Goal: Task Accomplishment & Management: Use online tool/utility

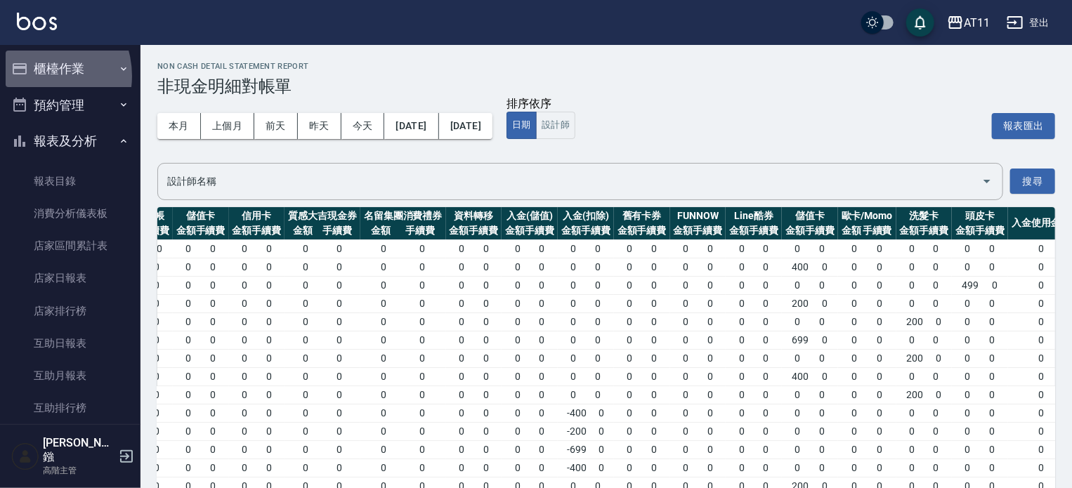
drag, startPoint x: 37, startPoint y: 76, endPoint x: 46, endPoint y: 104, distance: 29.8
click at [37, 75] on button "櫃檯作業" at bounding box center [70, 69] width 129 height 37
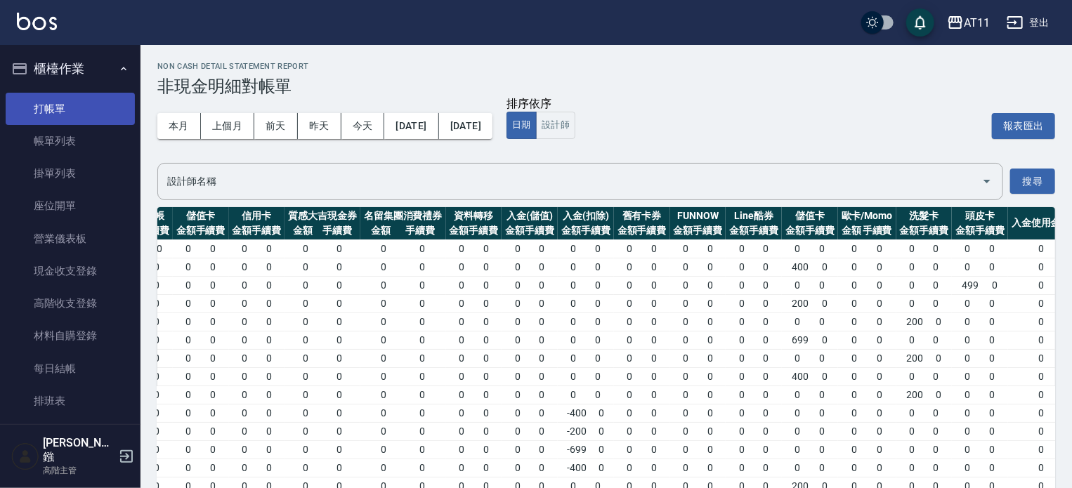
click at [46, 109] on link "打帳單" at bounding box center [70, 109] width 129 height 32
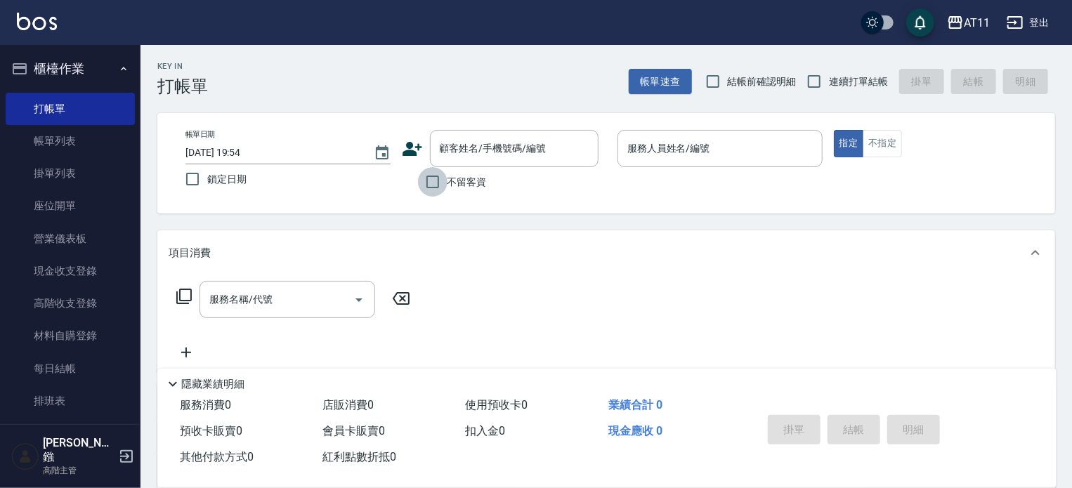
click at [439, 190] on input "不留客資" at bounding box center [433, 182] width 30 height 30
checkbox input "true"
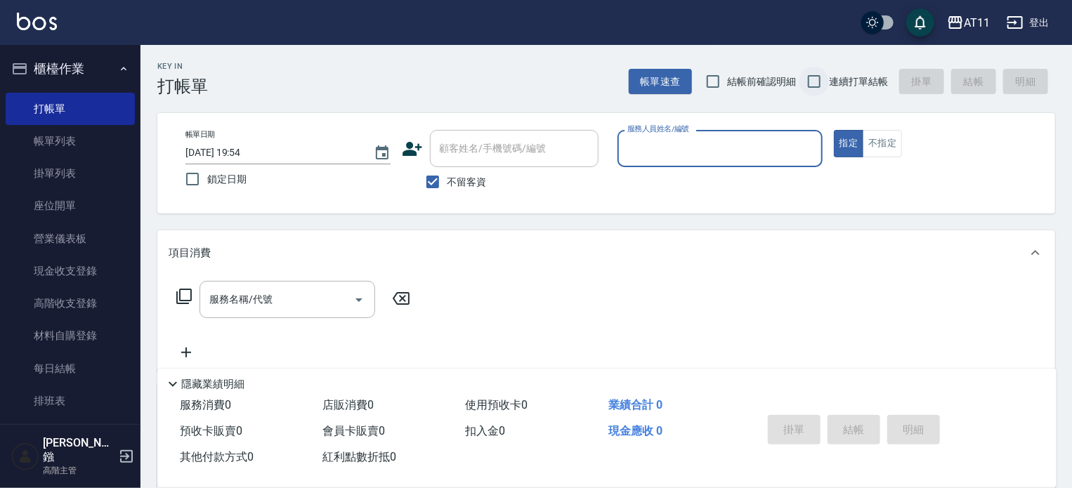
click at [815, 79] on input "連續打單結帳" at bounding box center [815, 82] width 30 height 30
checkbox input "true"
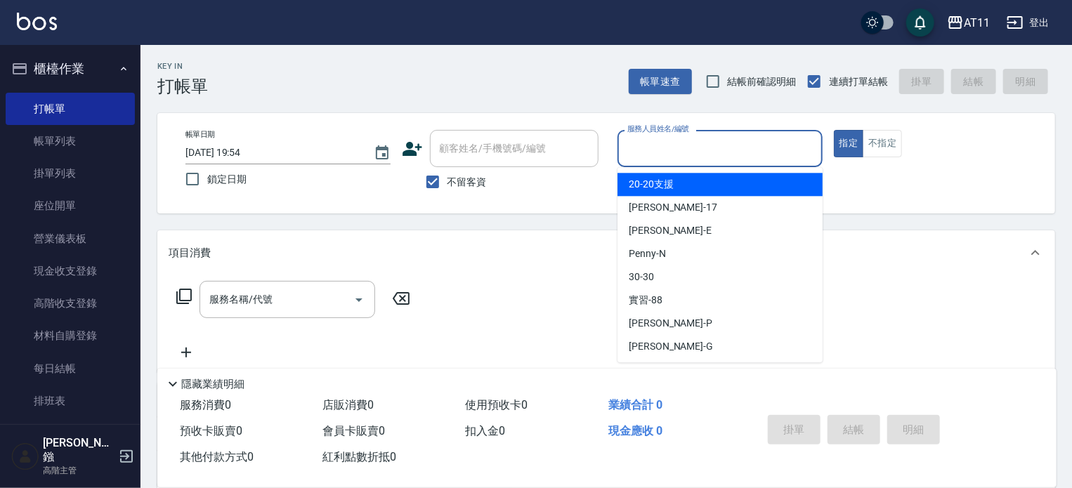
click at [732, 151] on input "服務人員姓名/編號" at bounding box center [720, 148] width 193 height 25
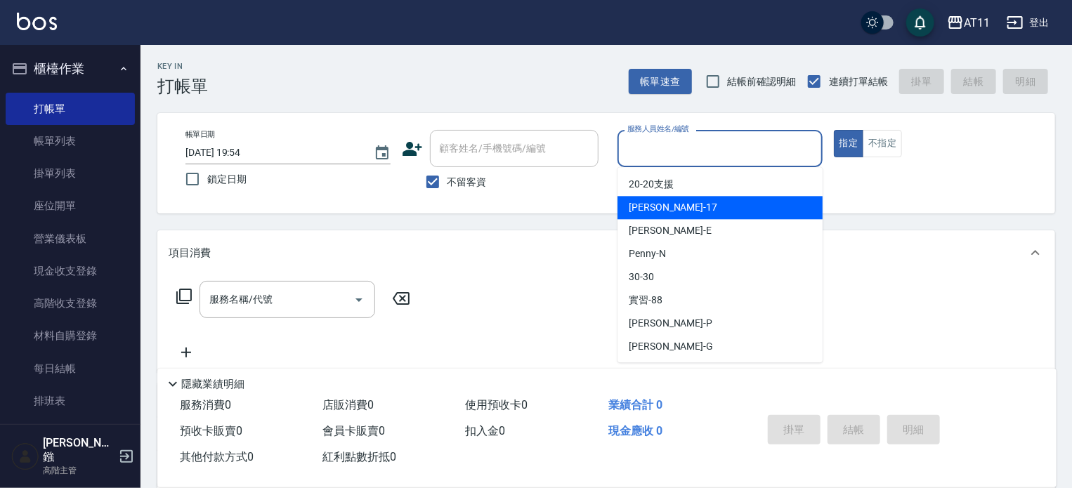
type input "ㄘ"
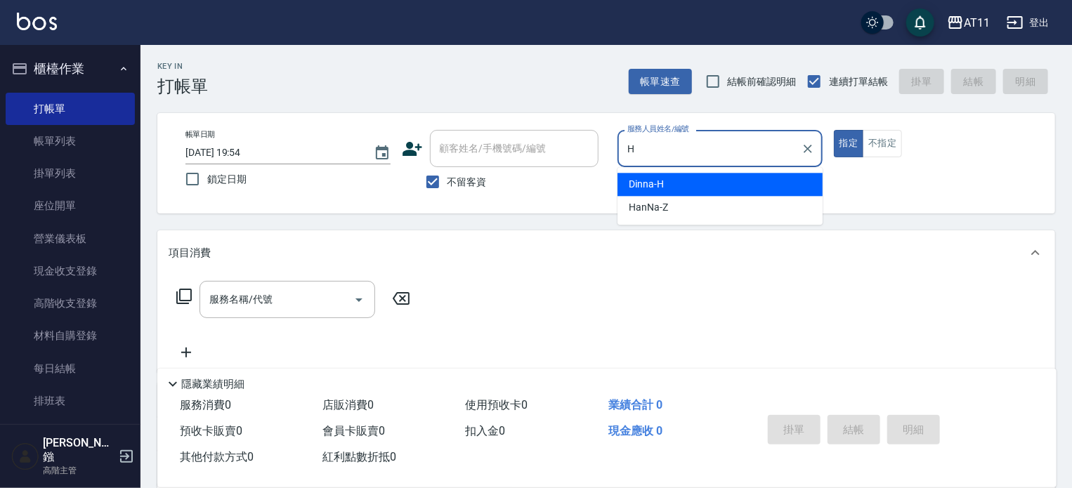
type input "Dinna-H"
type button "true"
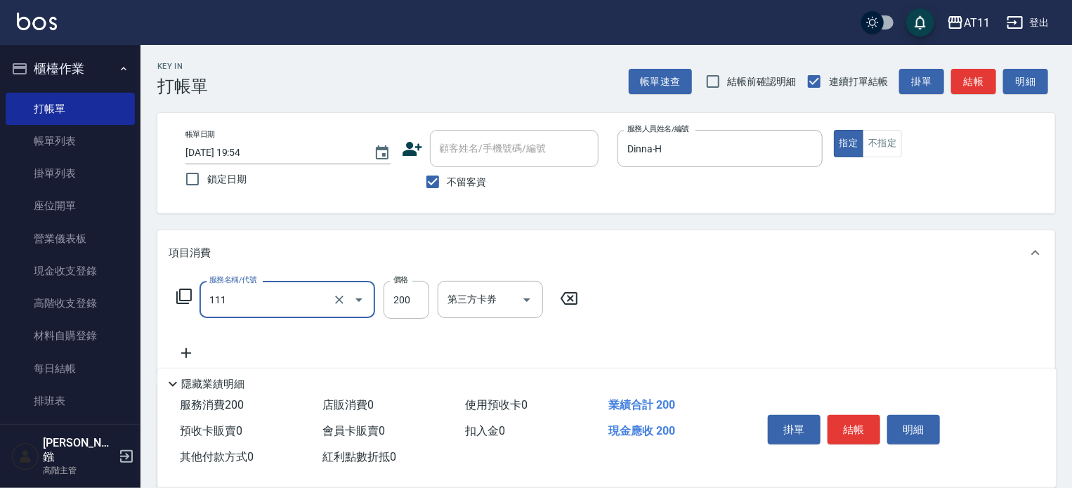
type input "精油洗髮(111)"
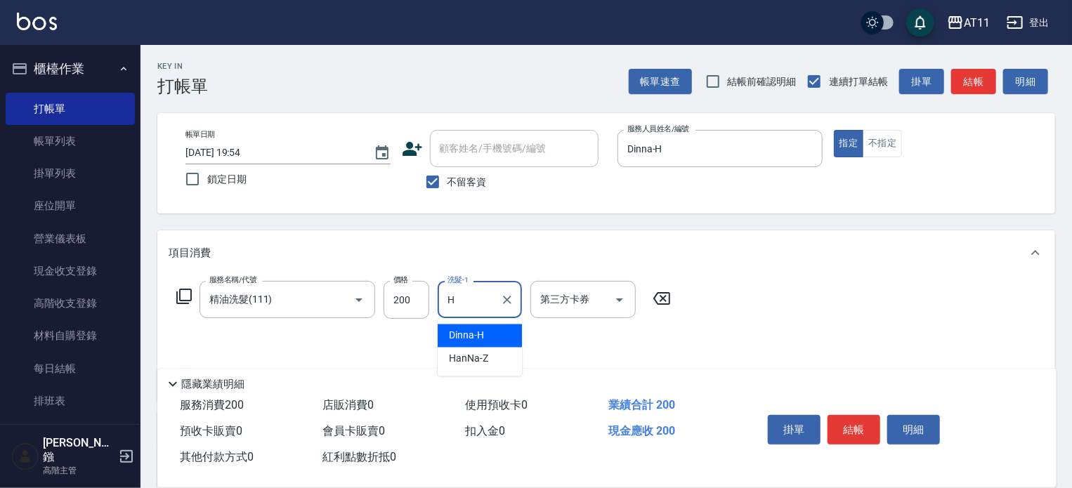
type input "Dinna-H"
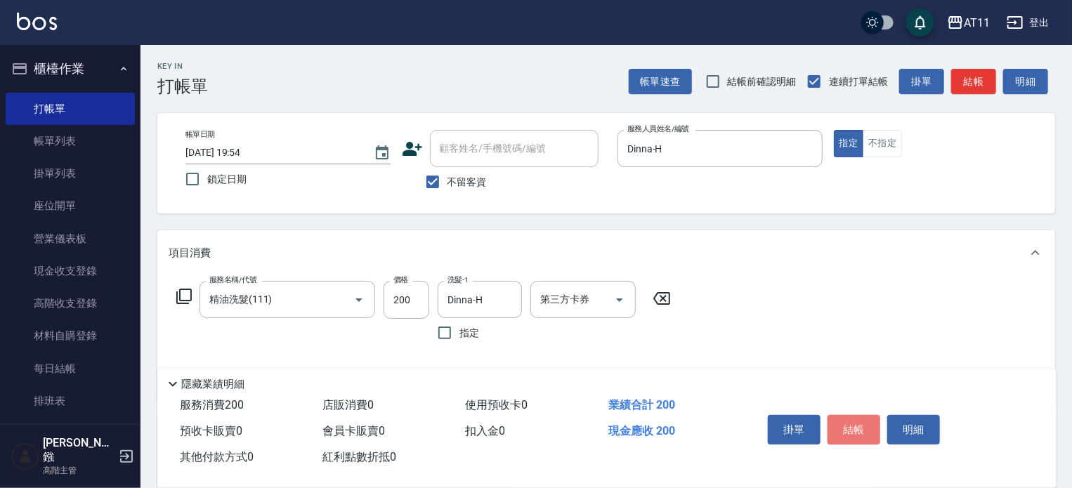
click at [860, 417] on button "結帳" at bounding box center [854, 430] width 53 height 30
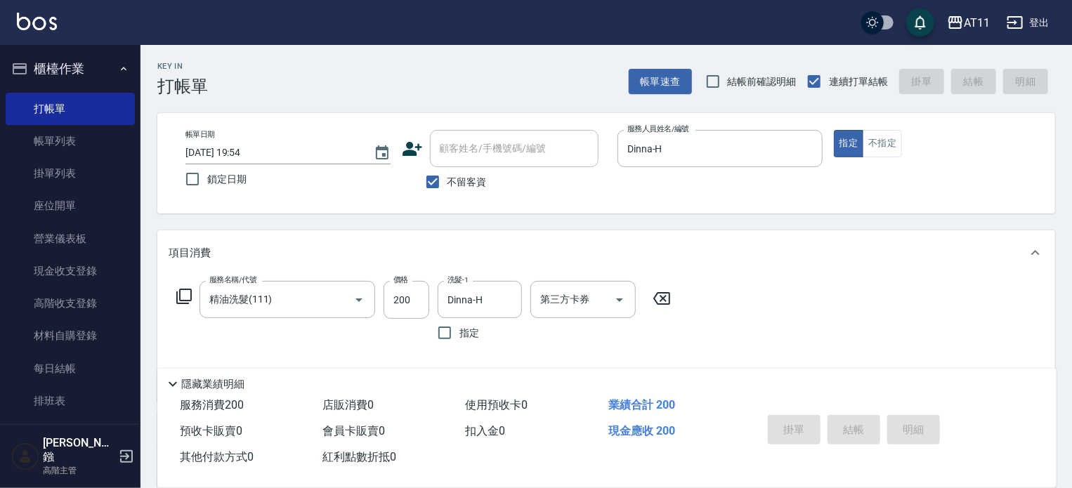
type input "[DATE] 19:55"
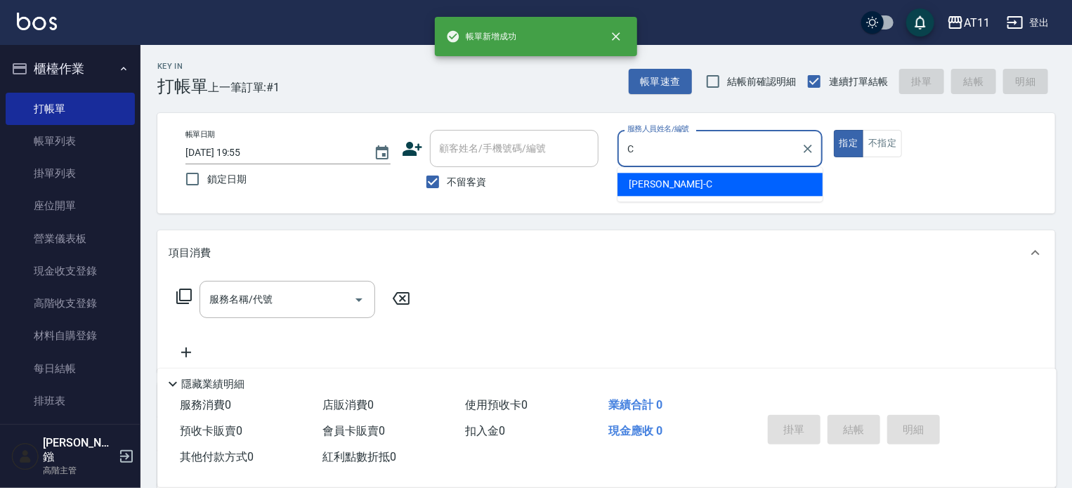
type input "[PERSON_NAME]"
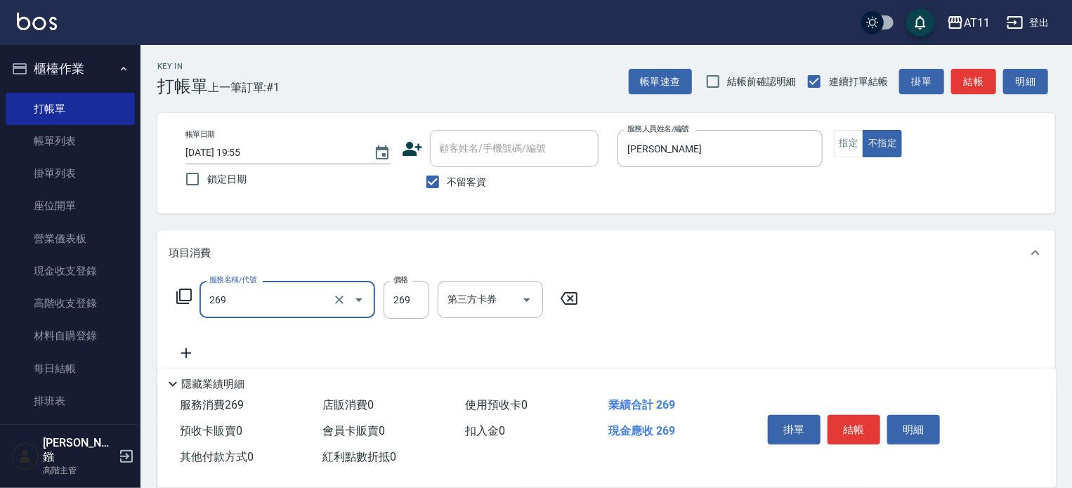
type input "一般洗剪(269)"
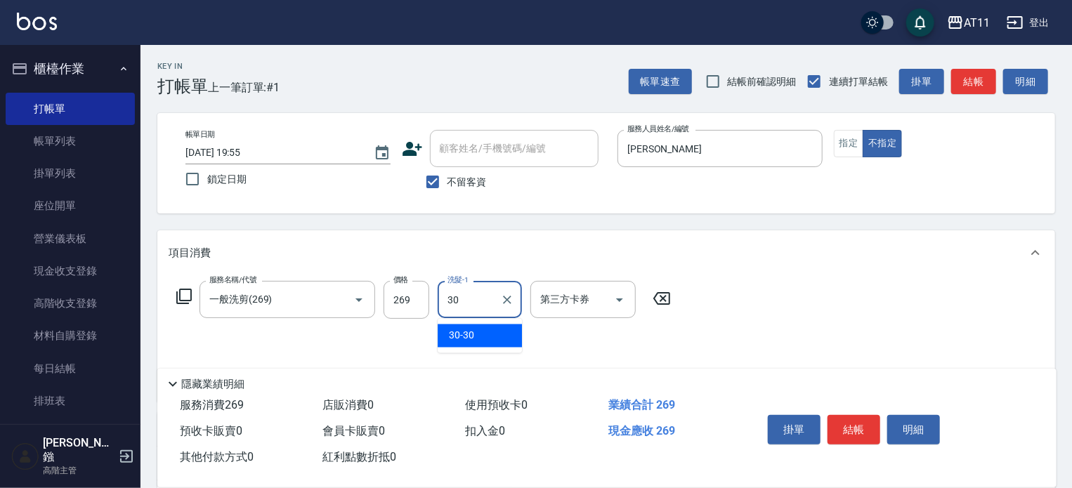
type input "30-30"
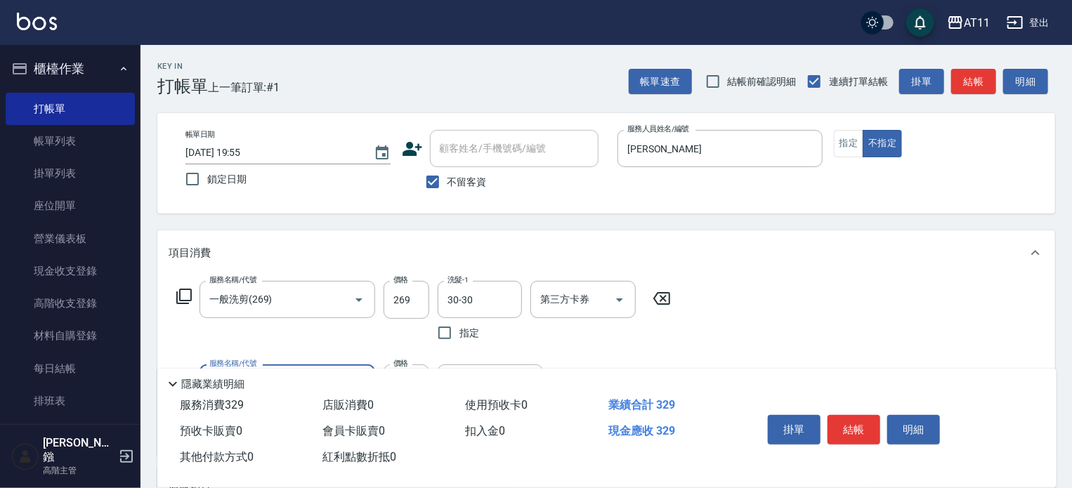
type input "精油(60)"
type input "30-30"
click at [860, 417] on button "結帳" at bounding box center [854, 430] width 53 height 30
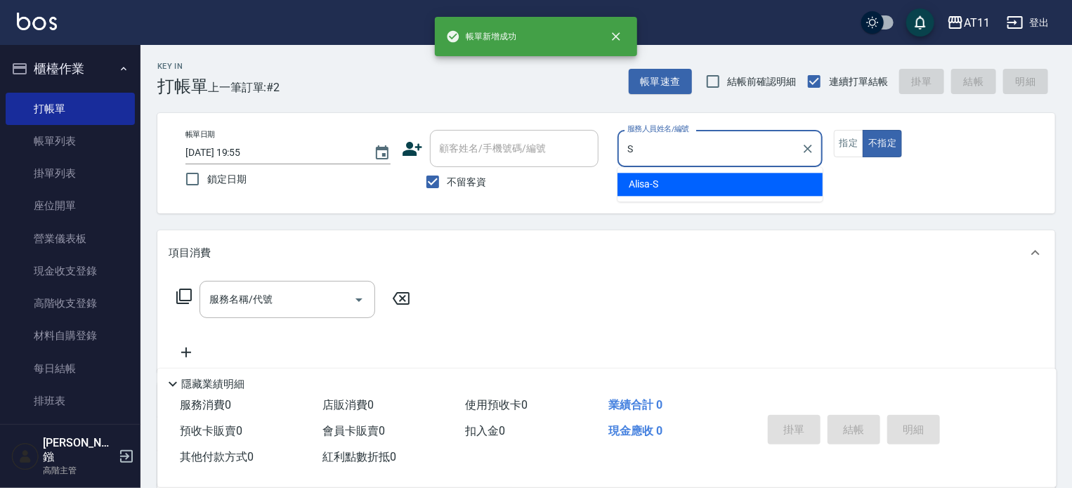
type input "Alisa-S"
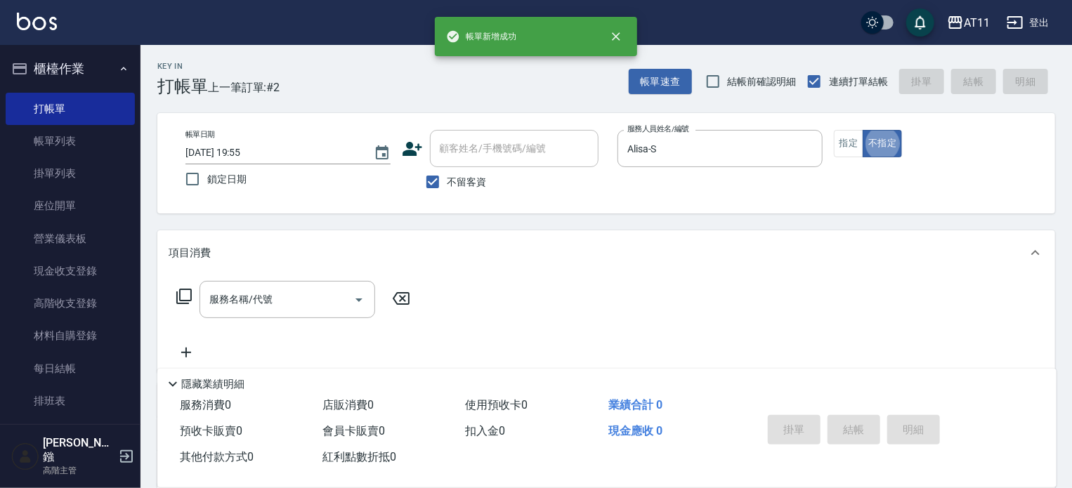
type button "false"
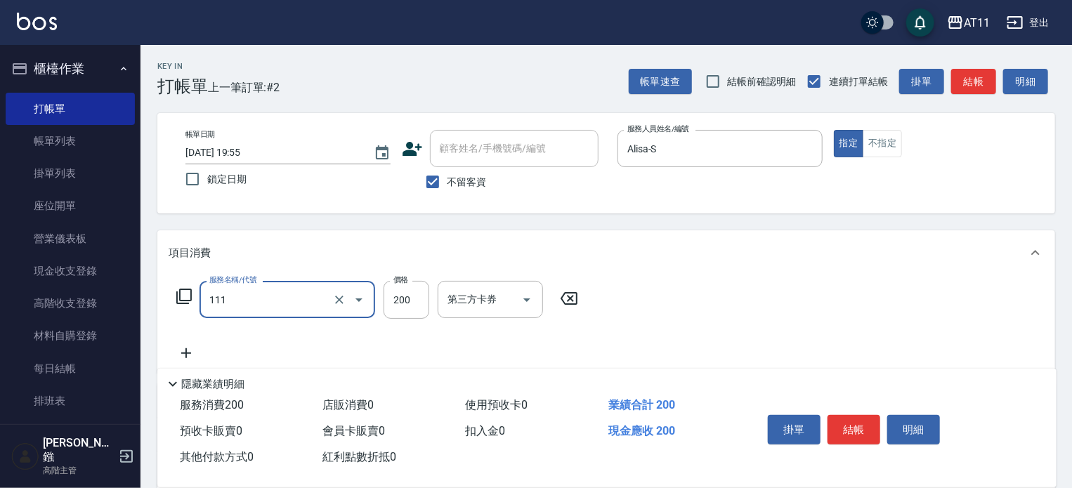
type input "精油洗髮(111)"
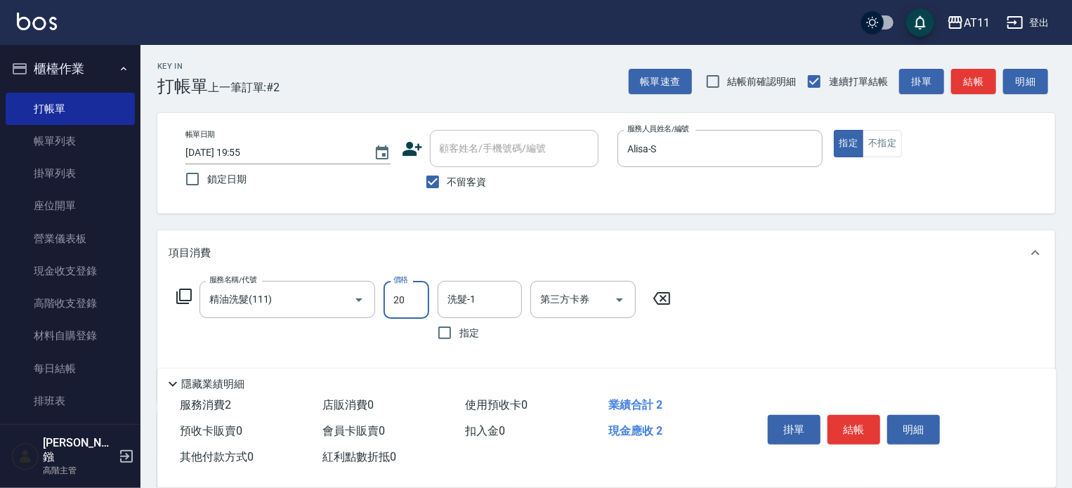
type input "200"
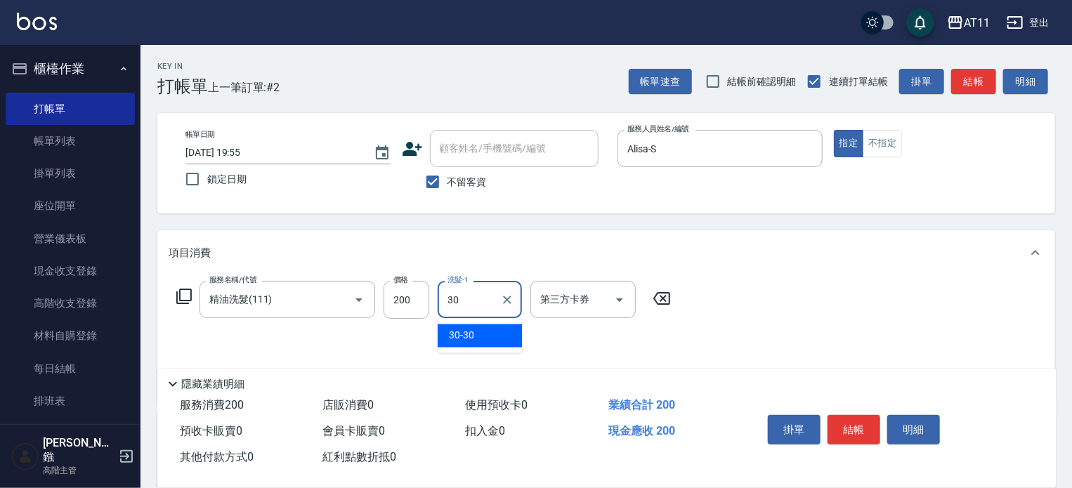
type input "30-30"
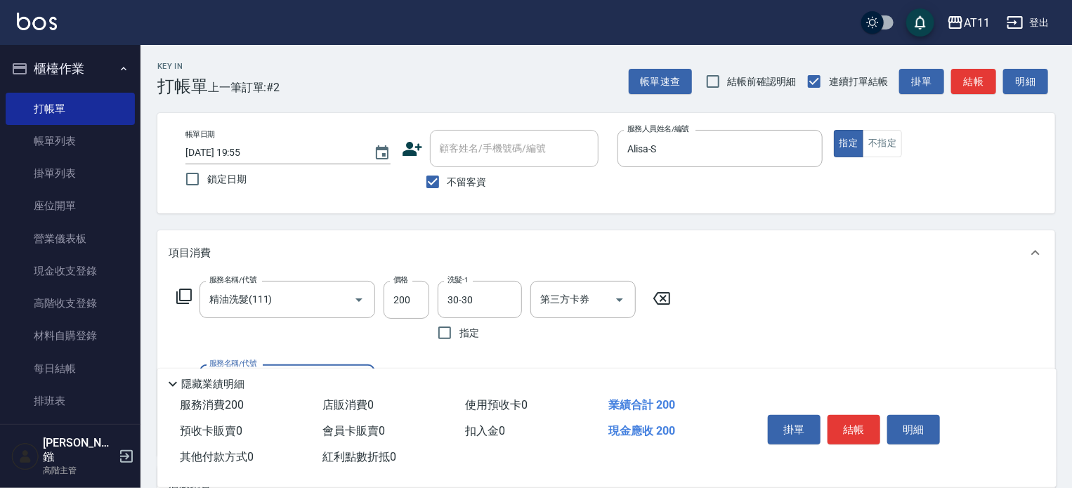
type input "5"
type input "剪瀏海(0050)"
click at [860, 417] on button "結帳" at bounding box center [854, 430] width 53 height 30
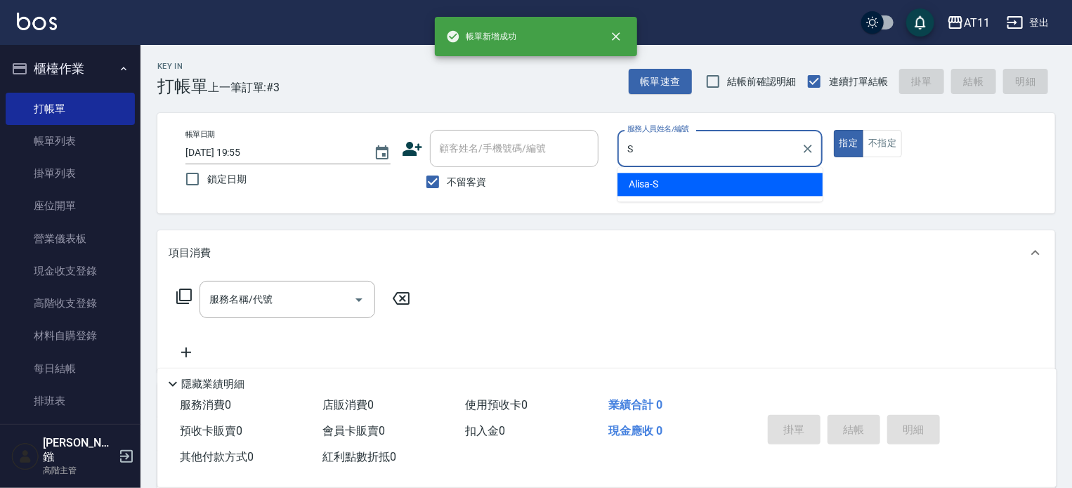
type input "Alisa-S"
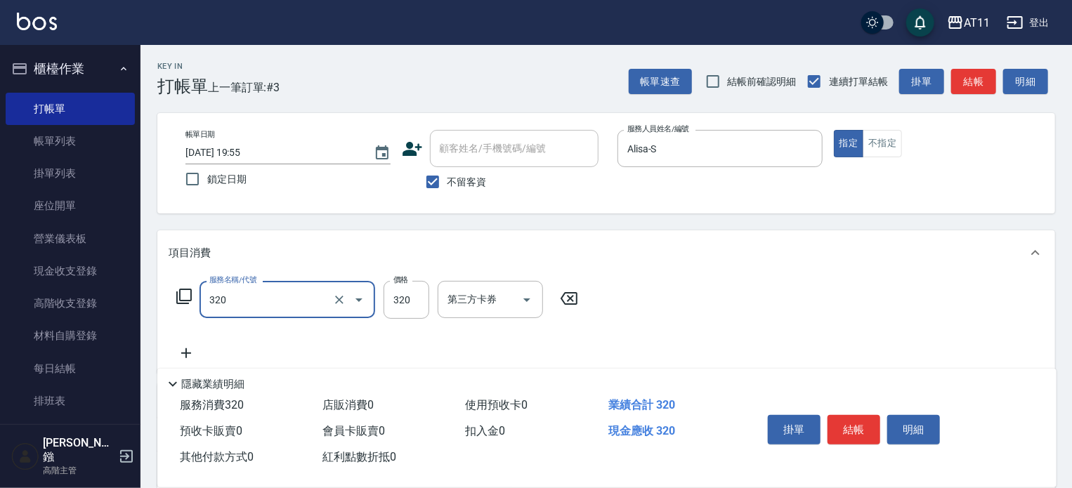
type input "洗剪(320)"
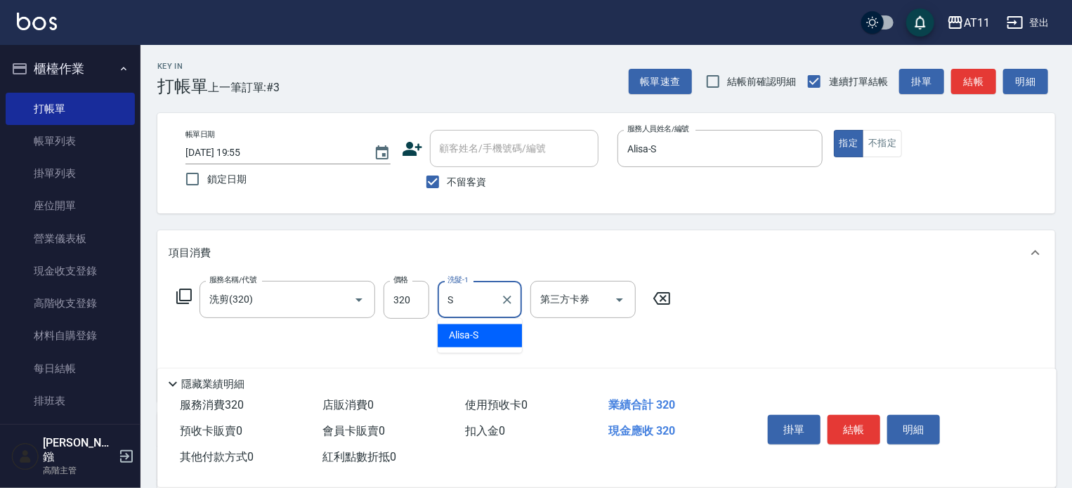
type input "Alisa-S"
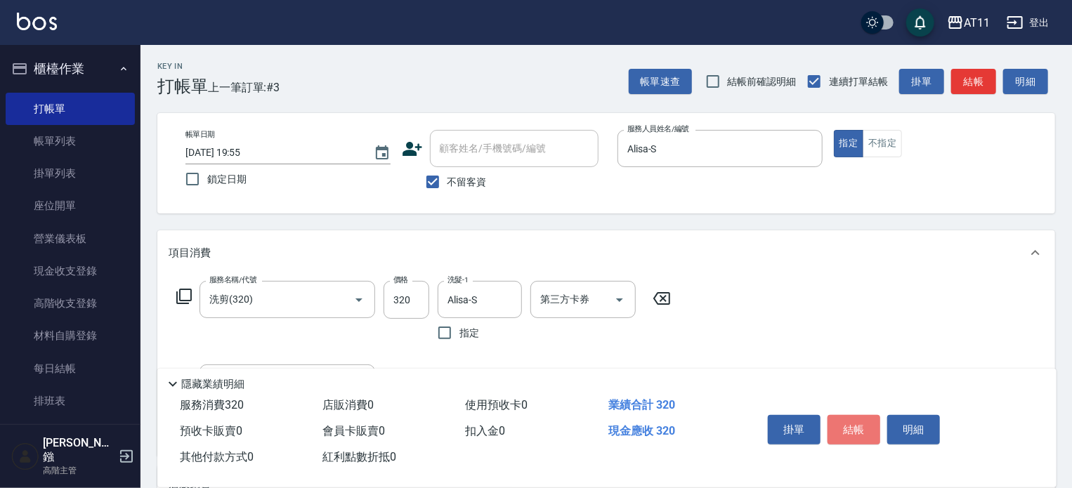
click at [860, 417] on button "結帳" at bounding box center [854, 430] width 53 height 30
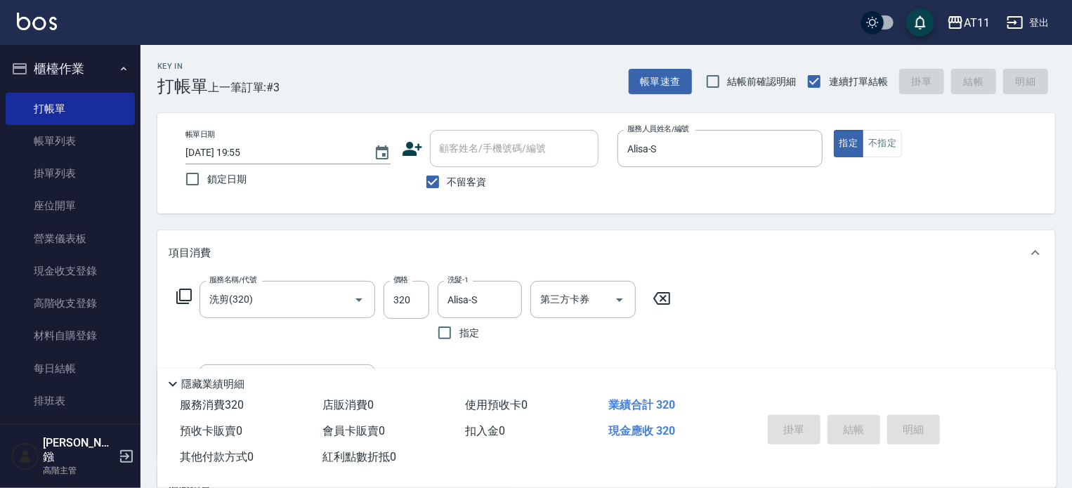
type input "[DATE] 19:56"
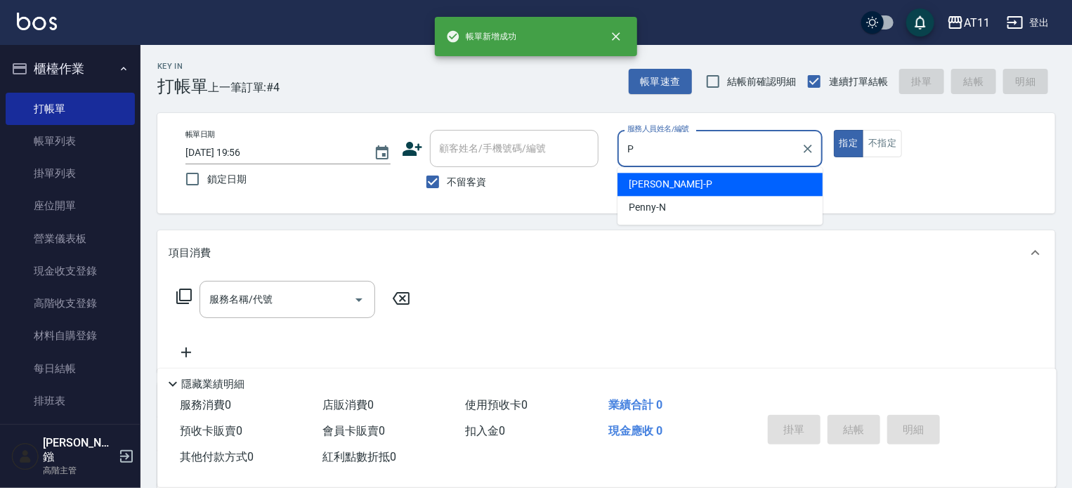
type input "[PERSON_NAME]-P"
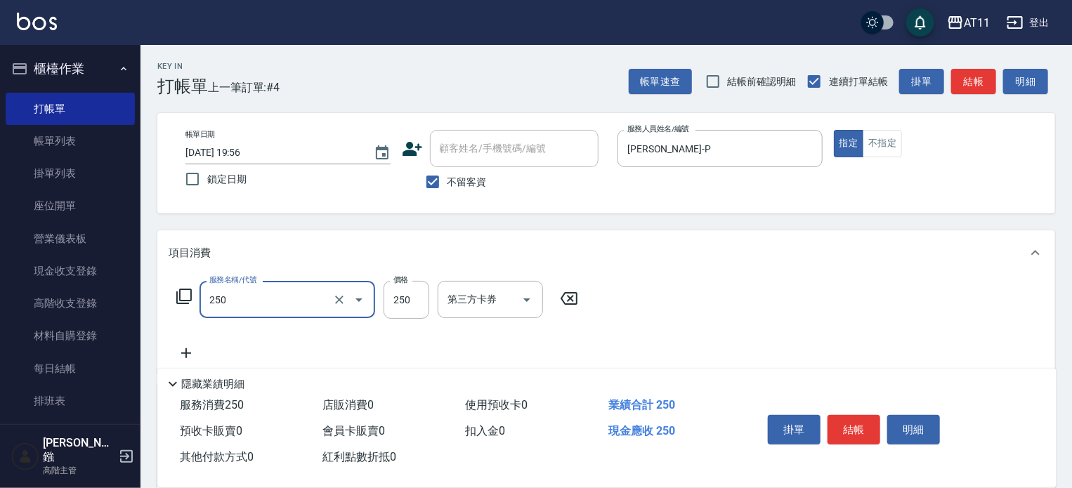
type input "B級單剪(250)"
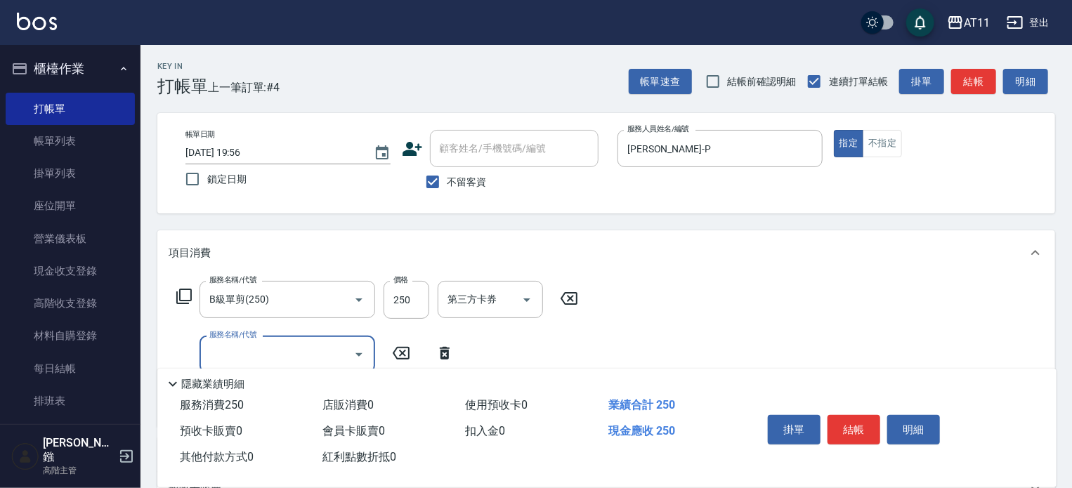
click at [860, 417] on button "結帳" at bounding box center [854, 430] width 53 height 30
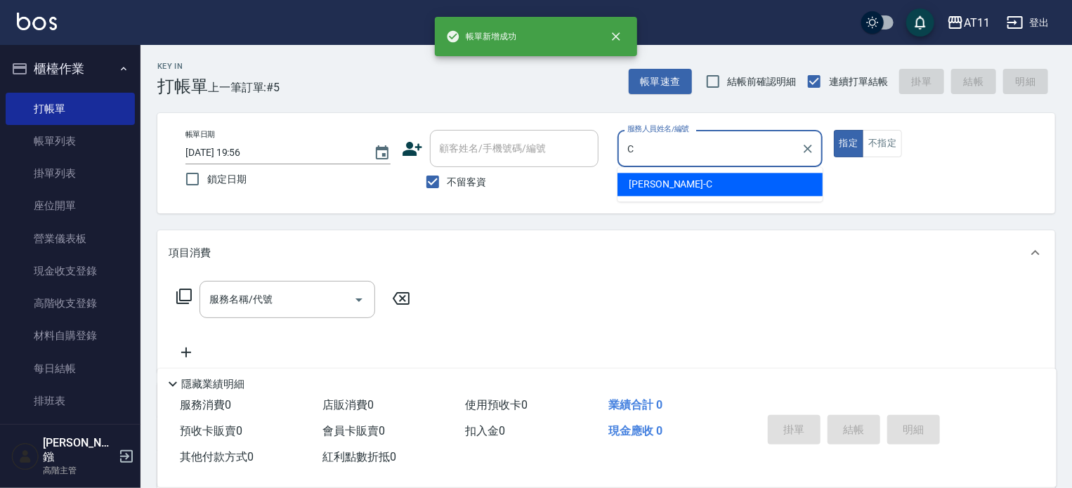
type input "[PERSON_NAME]"
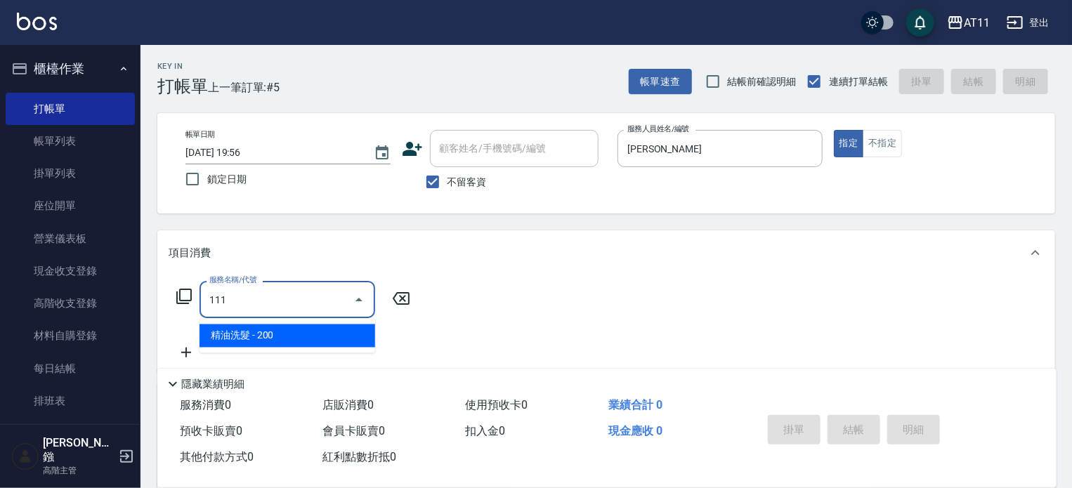
type input "精油洗髮(111)"
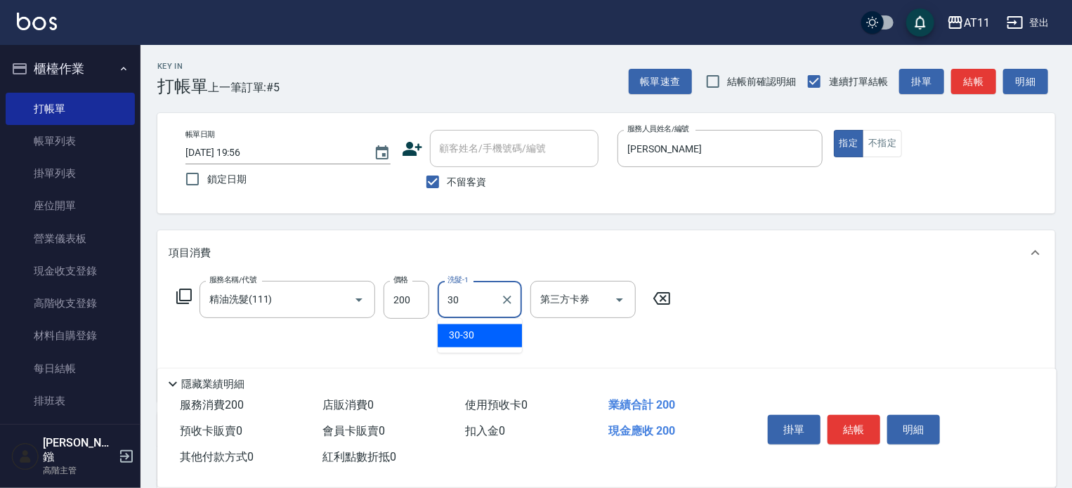
type input "30-30"
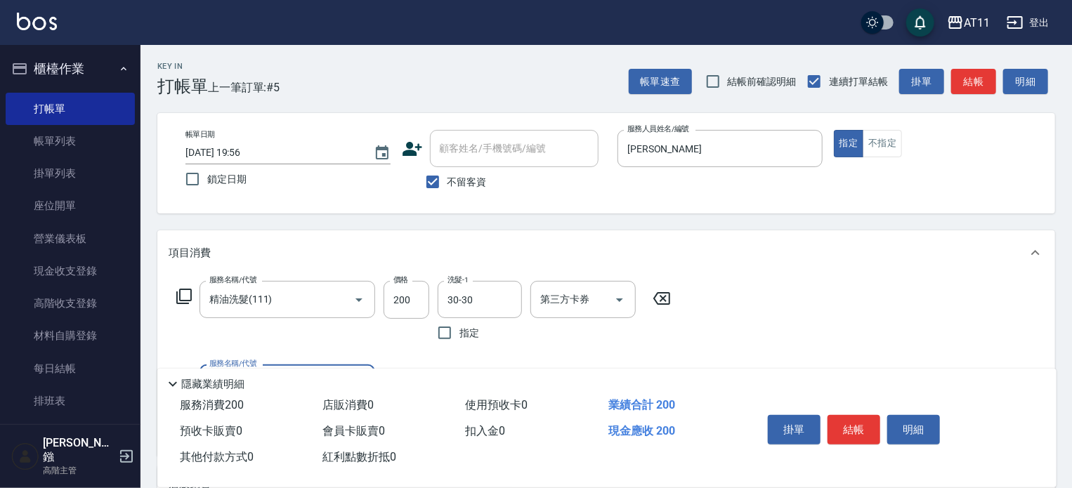
click at [860, 417] on button "結帳" at bounding box center [854, 430] width 53 height 30
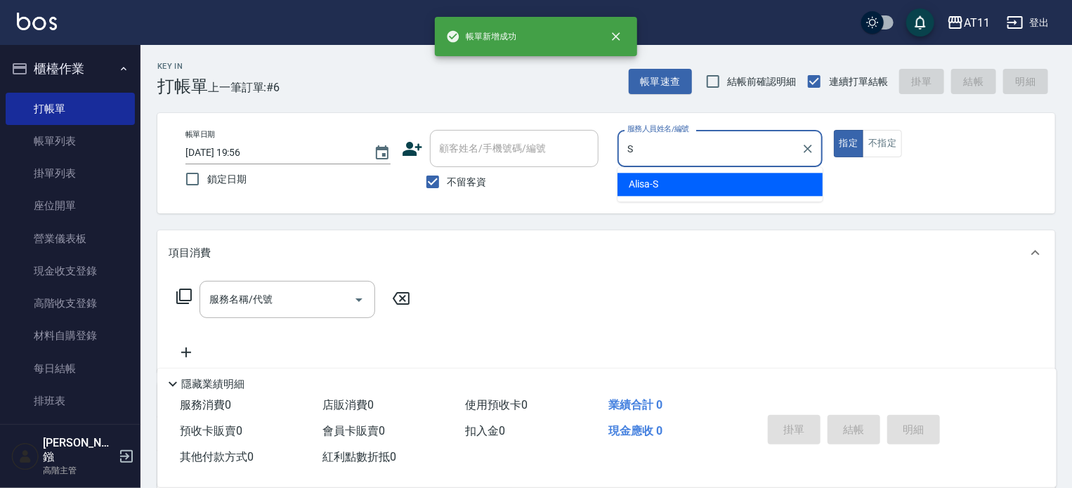
type input "Alisa-S"
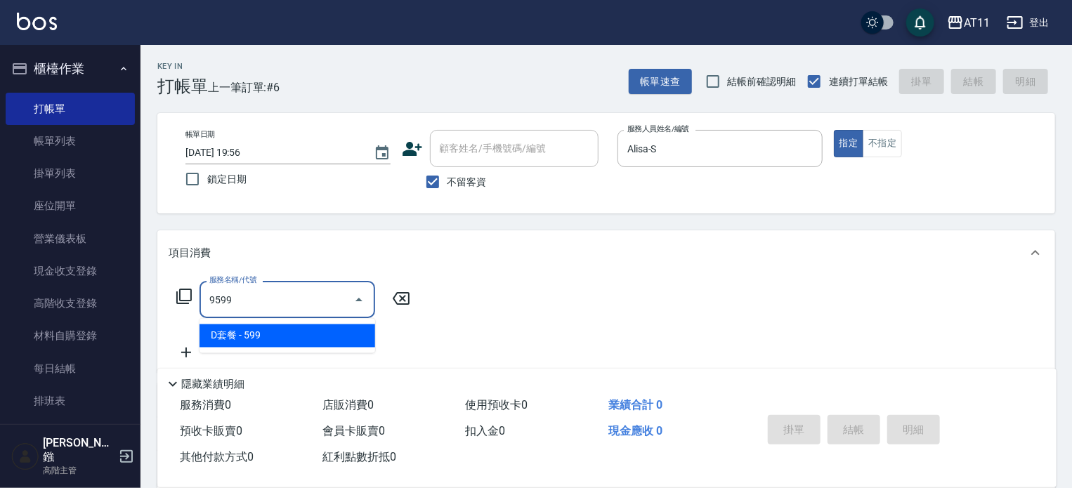
type input "D套餐(9599)"
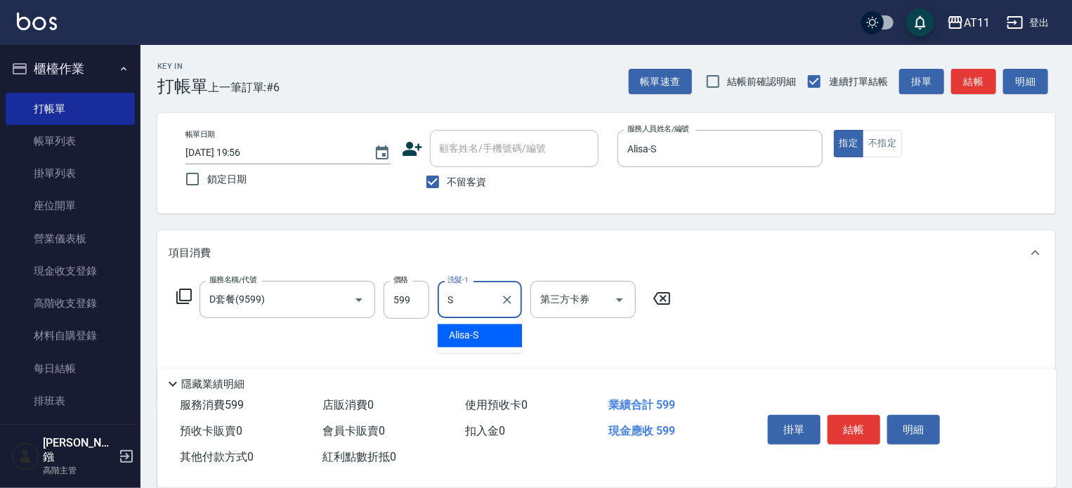
type input "Alisa-S"
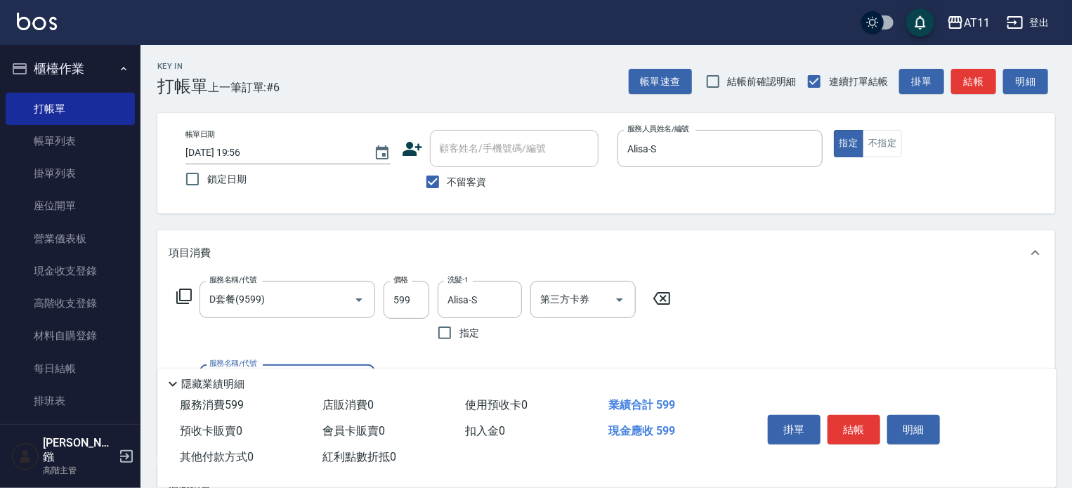
click at [860, 417] on button "結帳" at bounding box center [854, 430] width 53 height 30
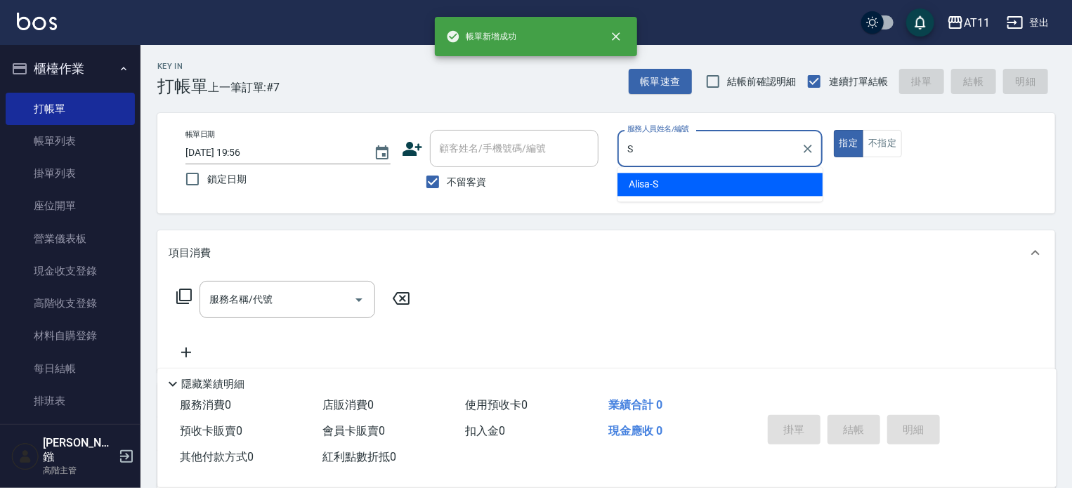
type input "Alisa-S"
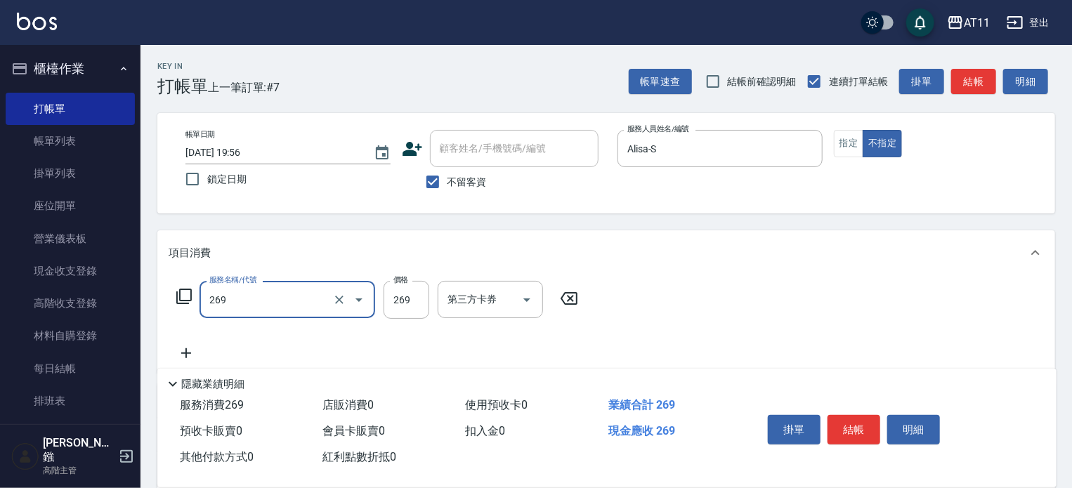
type input "一般洗剪(269)"
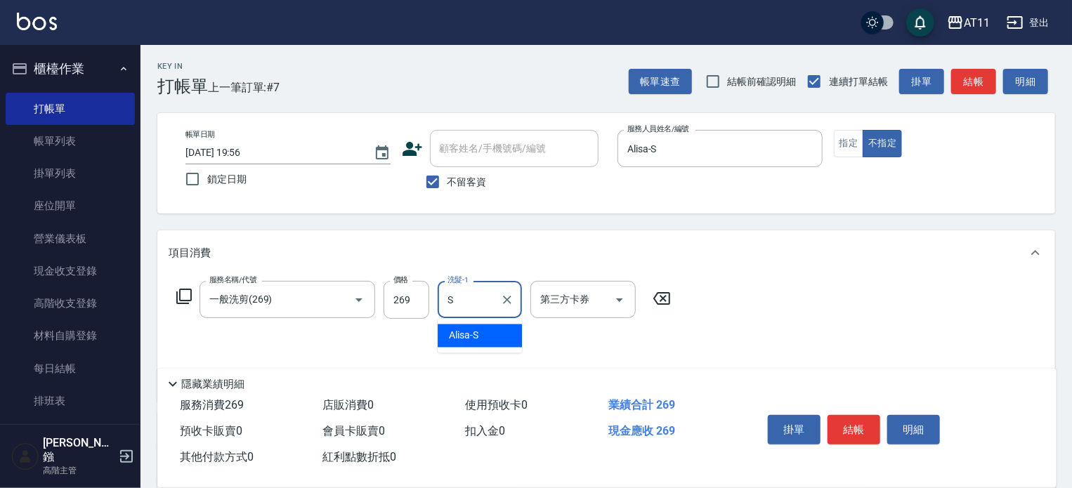
type input "Alisa-S"
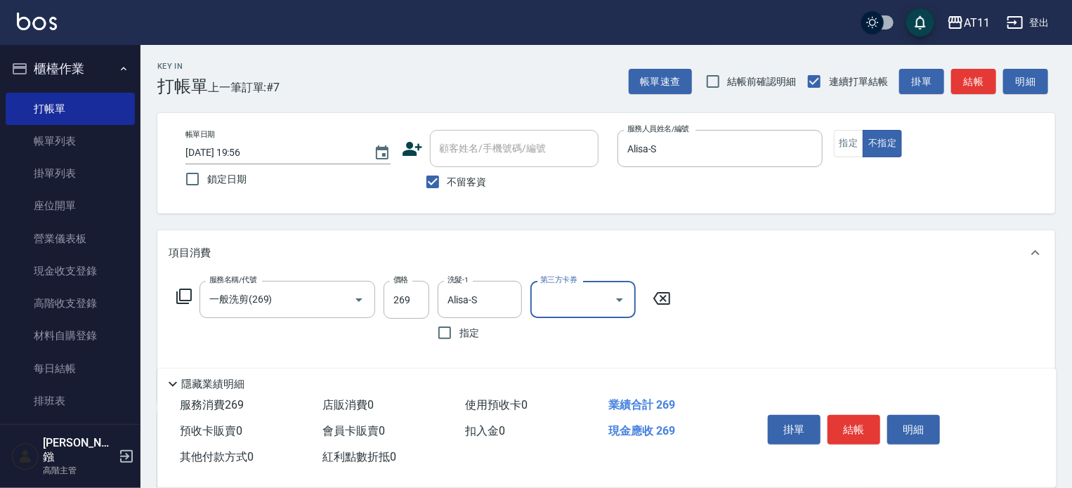
click at [860, 417] on button "結帳" at bounding box center [854, 430] width 53 height 30
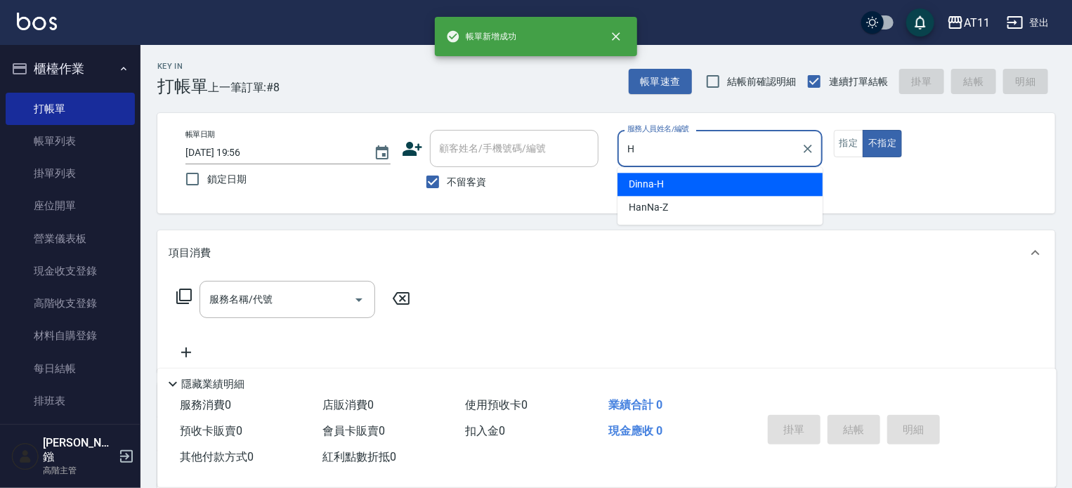
type input "Dinna-H"
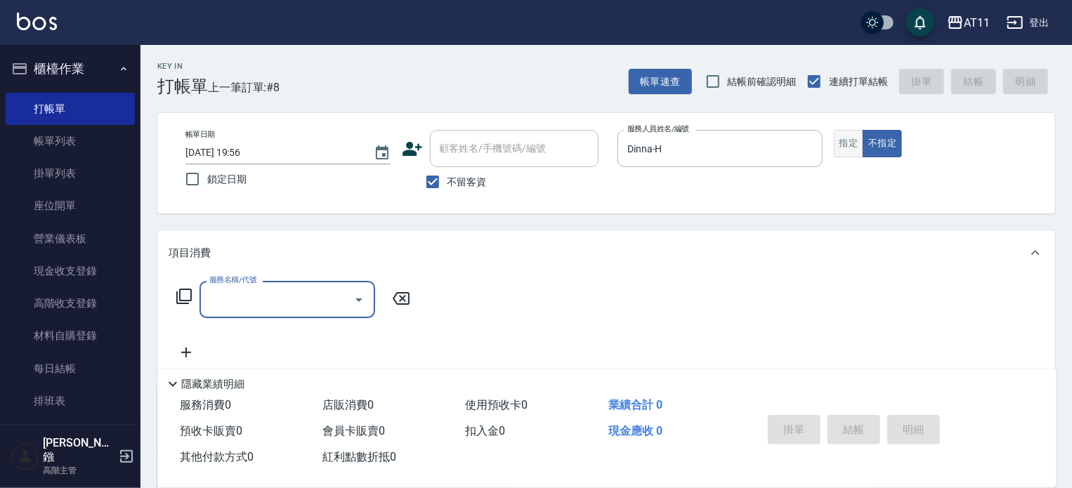
click at [850, 138] on button "指定" at bounding box center [849, 143] width 30 height 27
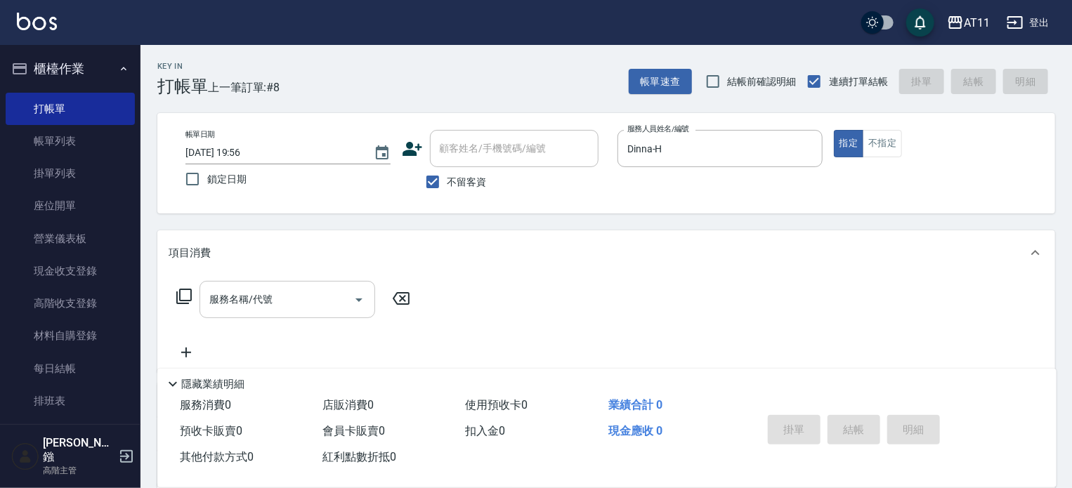
drag, startPoint x: 233, startPoint y: 300, endPoint x: 245, endPoint y: 297, distance: 11.8
click at [236, 298] on input "服務名稱/代號" at bounding box center [277, 299] width 142 height 25
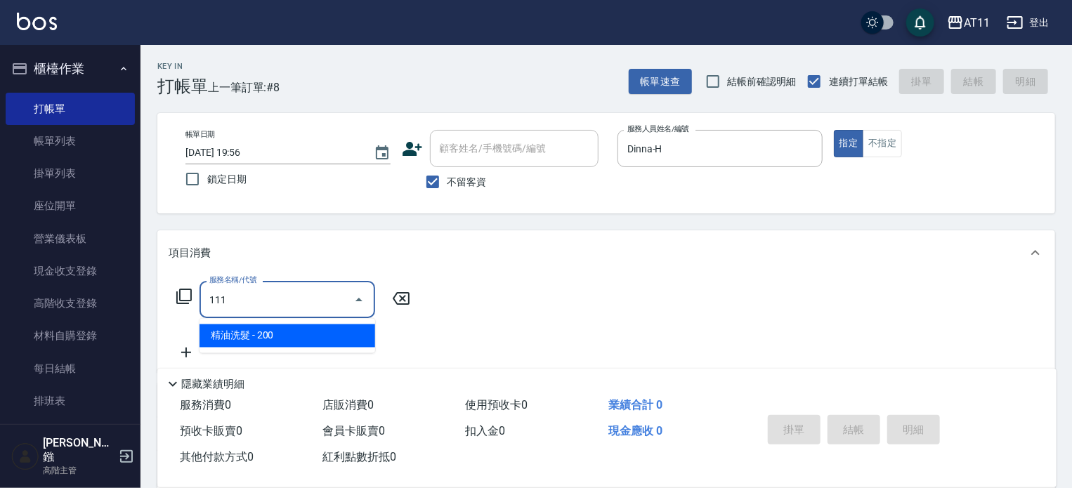
type input "精油洗髮(111)"
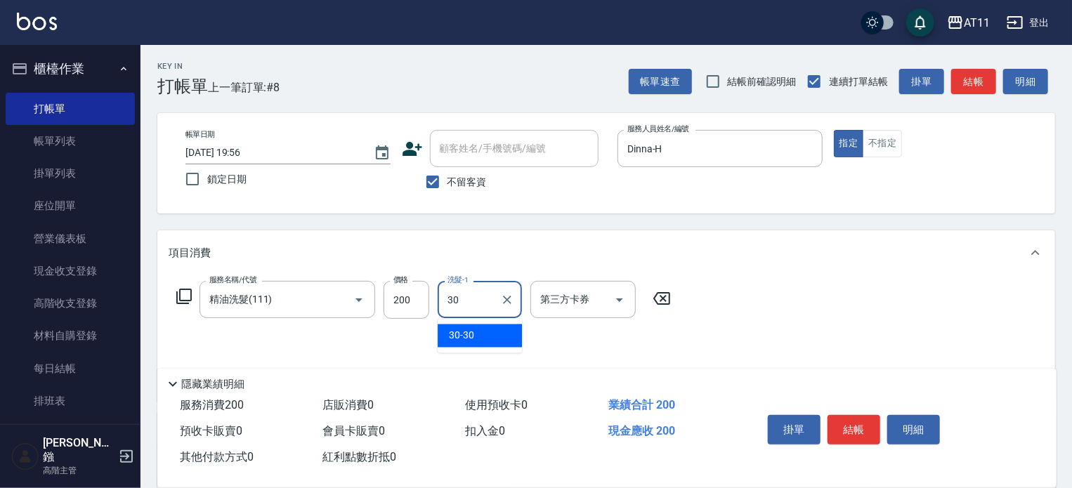
type input "30-30"
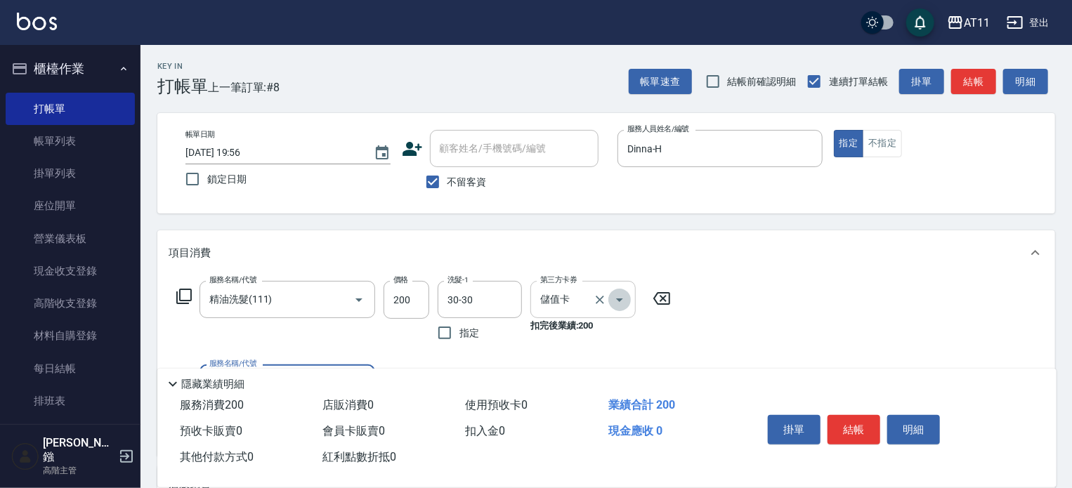
click at [615, 296] on icon "Open" at bounding box center [619, 300] width 17 height 17
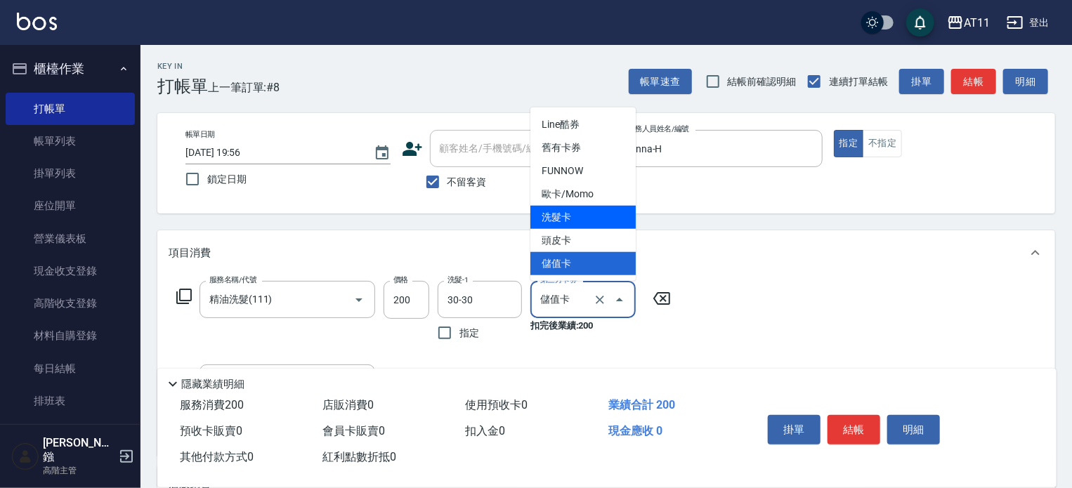
click at [608, 220] on span "洗髮卡" at bounding box center [583, 217] width 105 height 23
type input "洗髮卡"
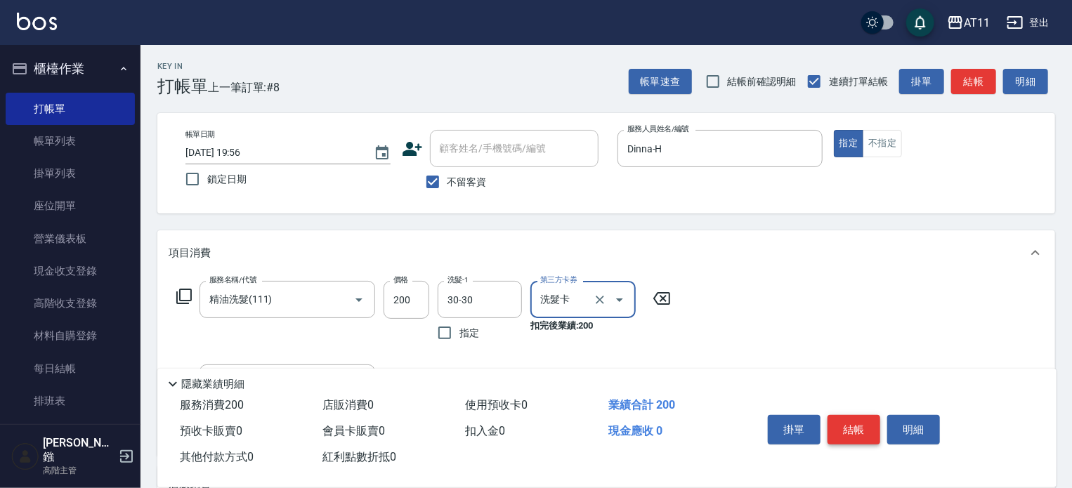
click at [865, 425] on button "結帳" at bounding box center [854, 430] width 53 height 30
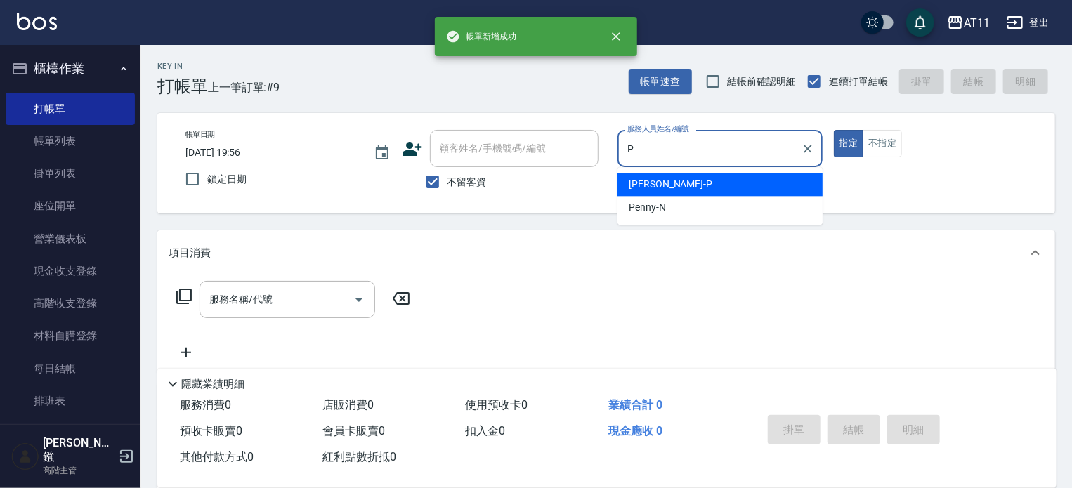
type input "[PERSON_NAME]-P"
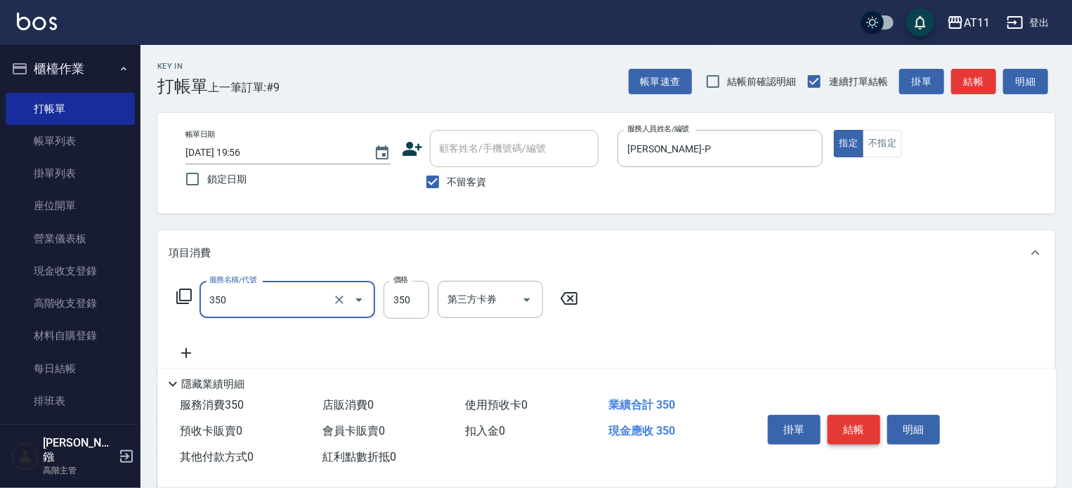
type input "洗髮(350)"
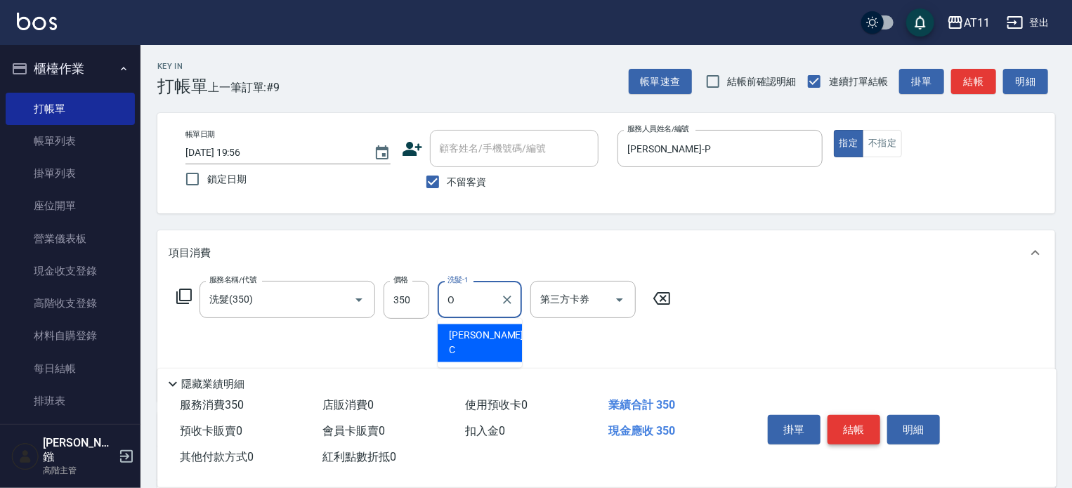
type input "[PERSON_NAME]"
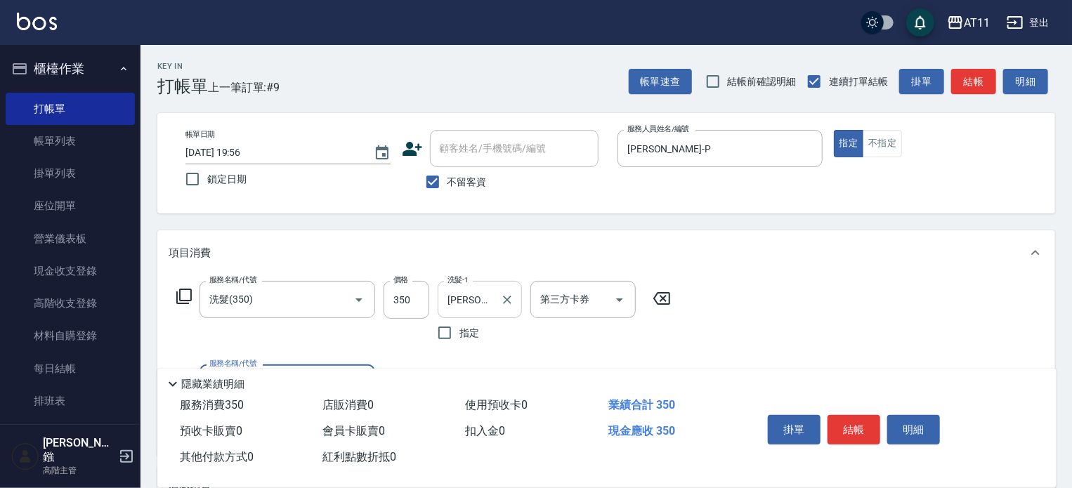
click at [519, 306] on div "[PERSON_NAME]-C 洗髮-1" at bounding box center [480, 299] width 84 height 37
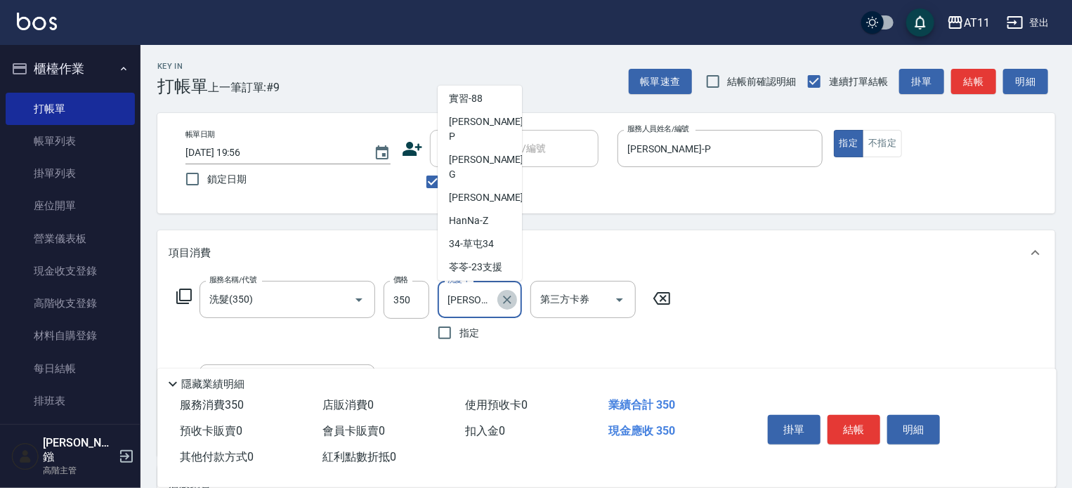
click at [503, 301] on icon "Clear" at bounding box center [507, 300] width 14 height 14
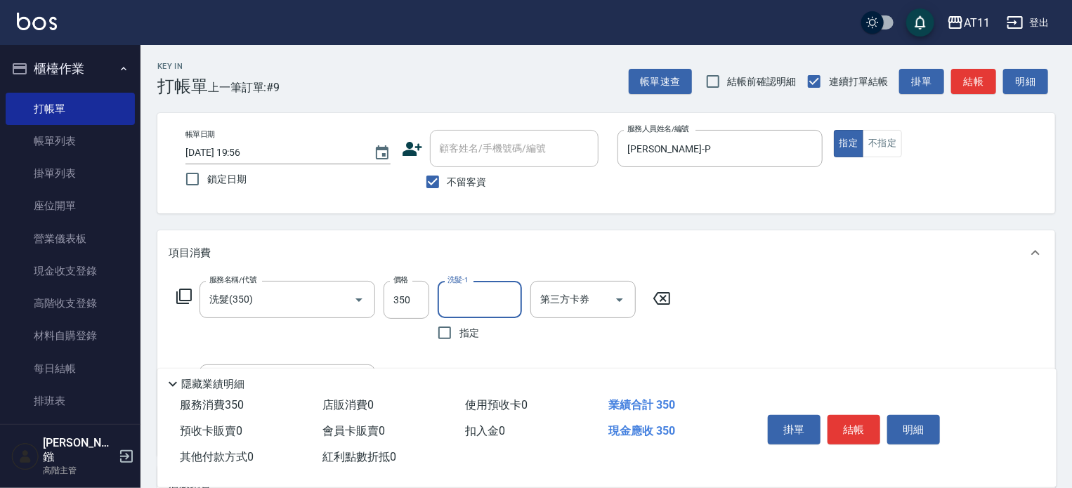
drag, startPoint x: 475, startPoint y: 299, endPoint x: 475, endPoint y: 309, distance: 9.8
click at [474, 299] on input "洗髮-1" at bounding box center [480, 299] width 72 height 25
type input "[PERSON_NAME]-P"
click at [852, 417] on button "結帳" at bounding box center [854, 430] width 53 height 30
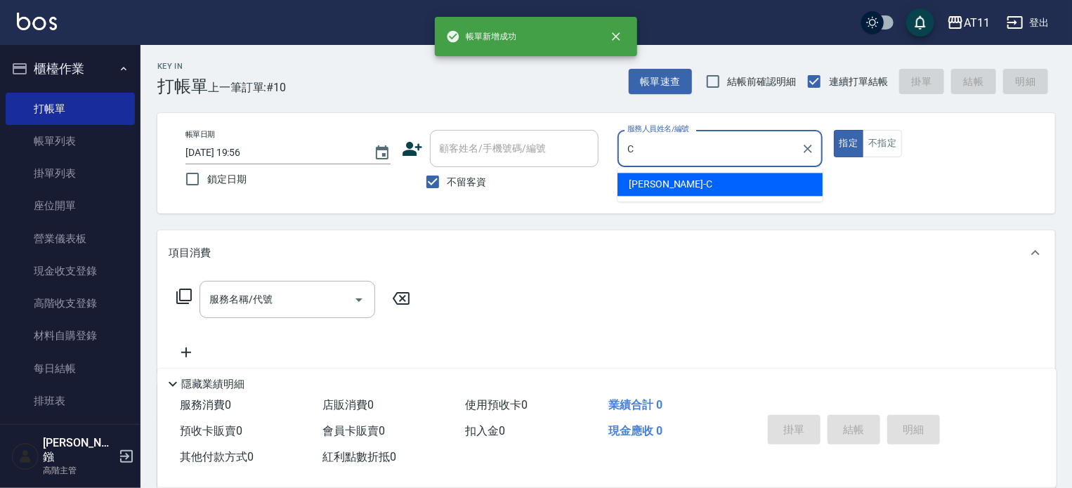
type input "[PERSON_NAME]"
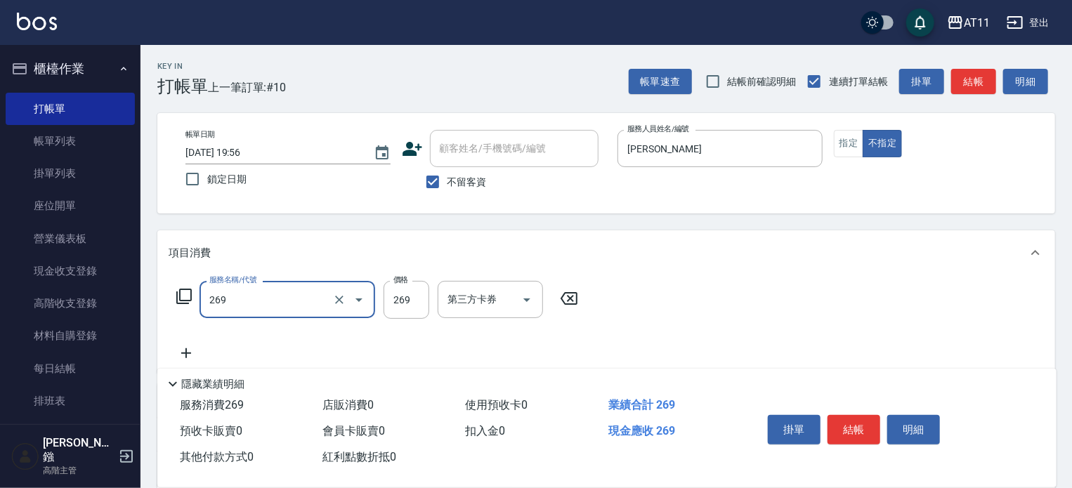
type input "一般洗剪(269)"
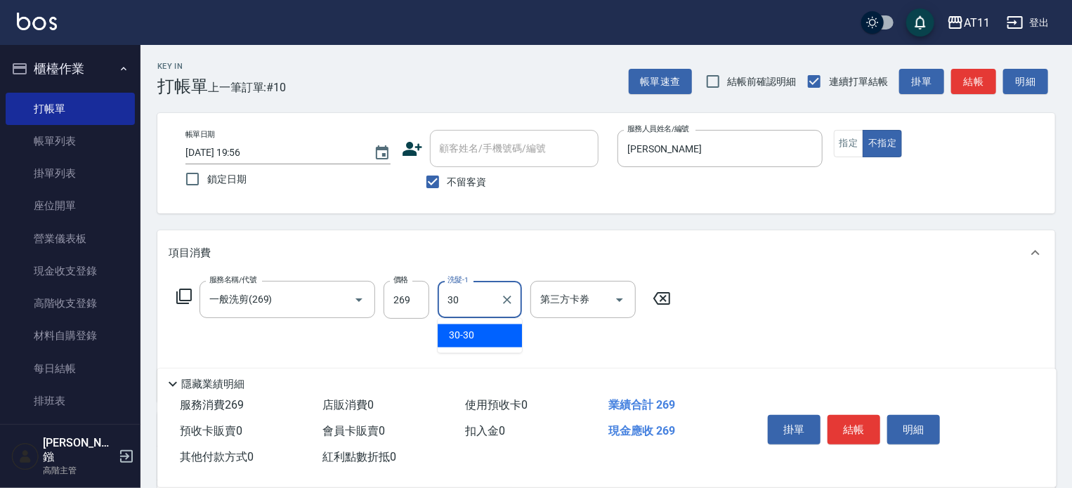
type input "30-30"
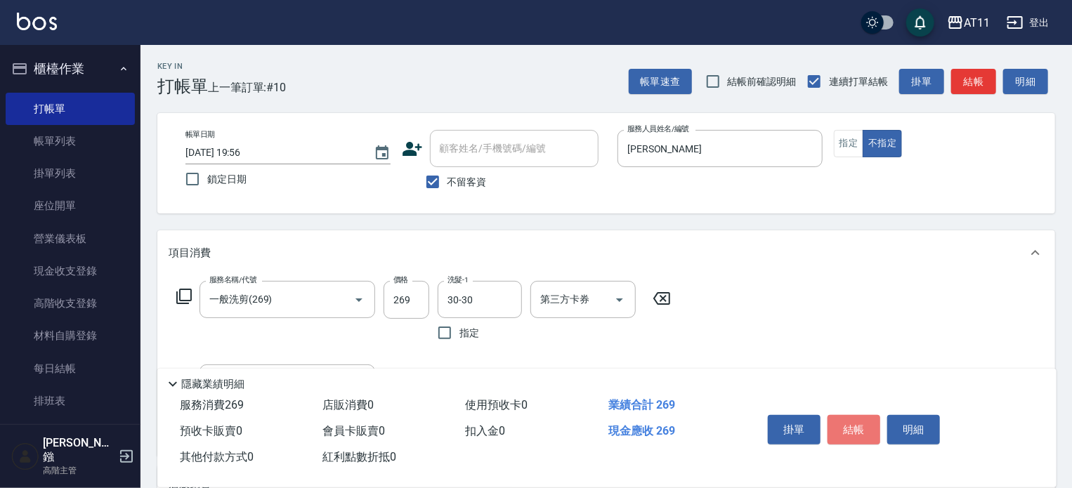
click at [852, 418] on button "結帳" at bounding box center [854, 430] width 53 height 30
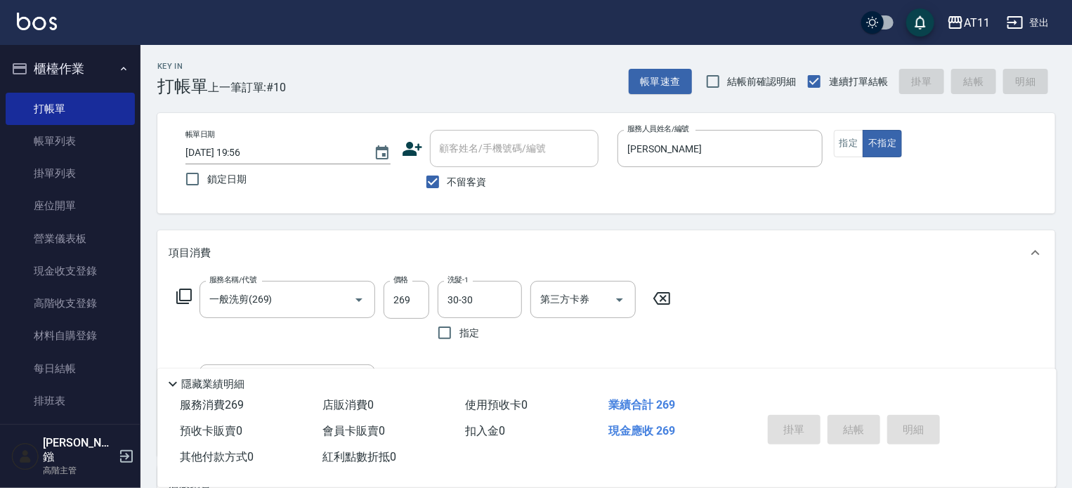
type input "[DATE] 19:57"
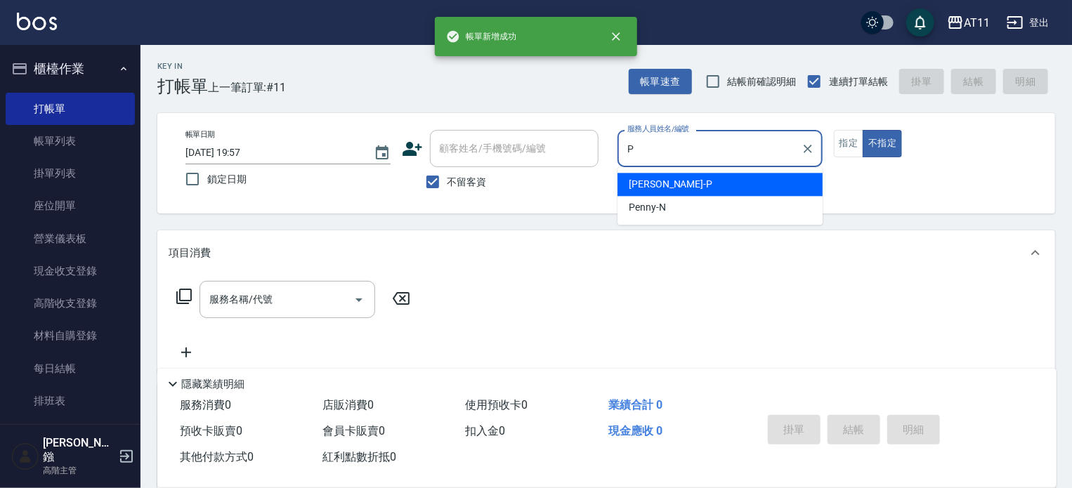
type input "[PERSON_NAME]-P"
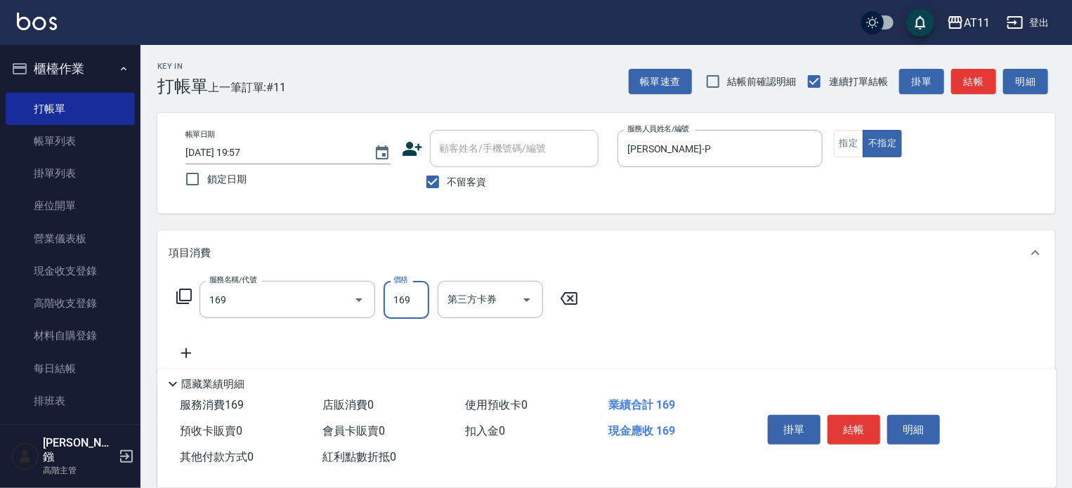
type input "單剪(169)"
click at [852, 418] on button "結帳" at bounding box center [854, 430] width 53 height 30
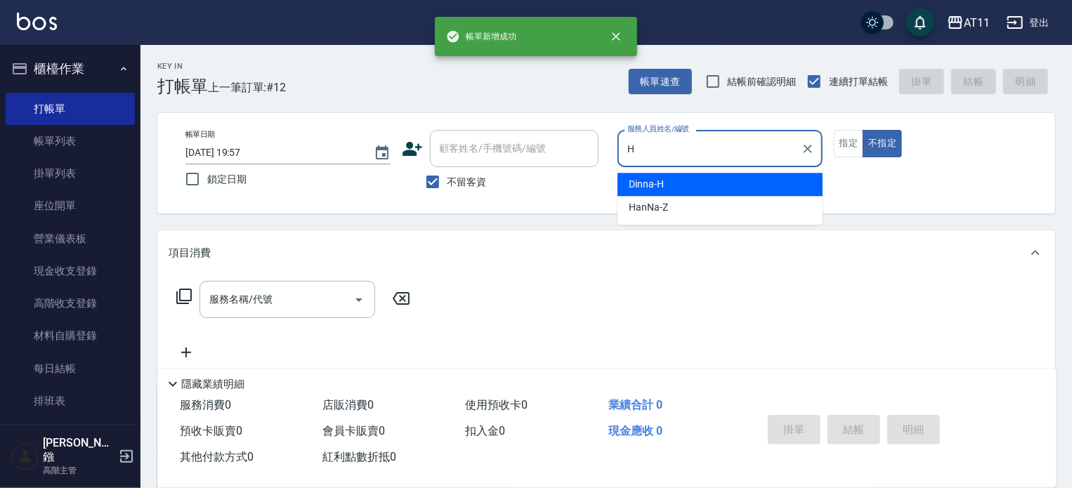
type input "Dinna-H"
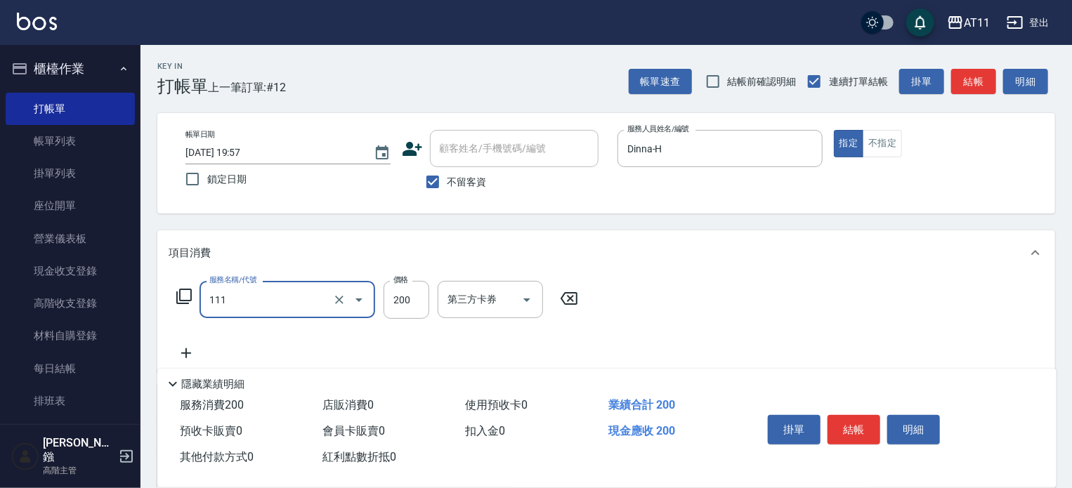
type input "精油洗髮(111)"
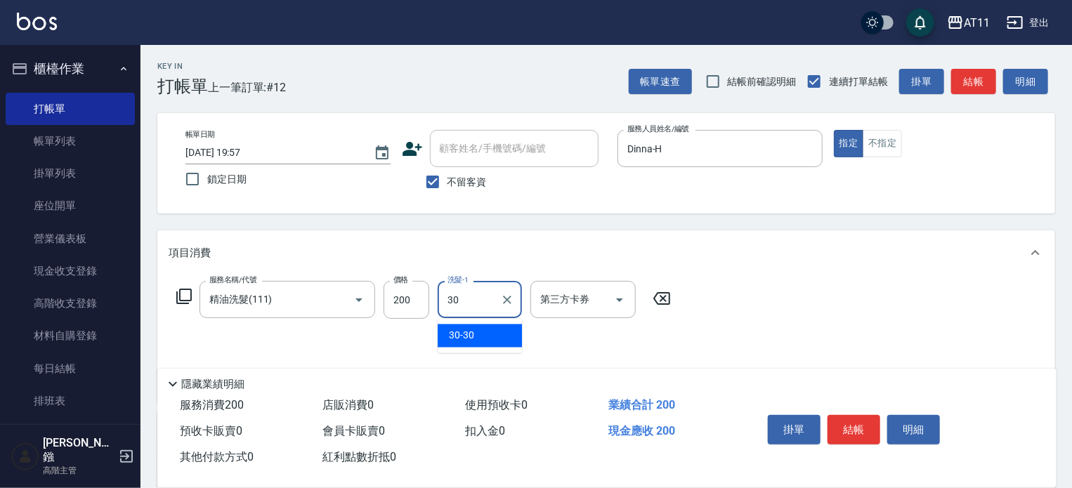
type input "30-30"
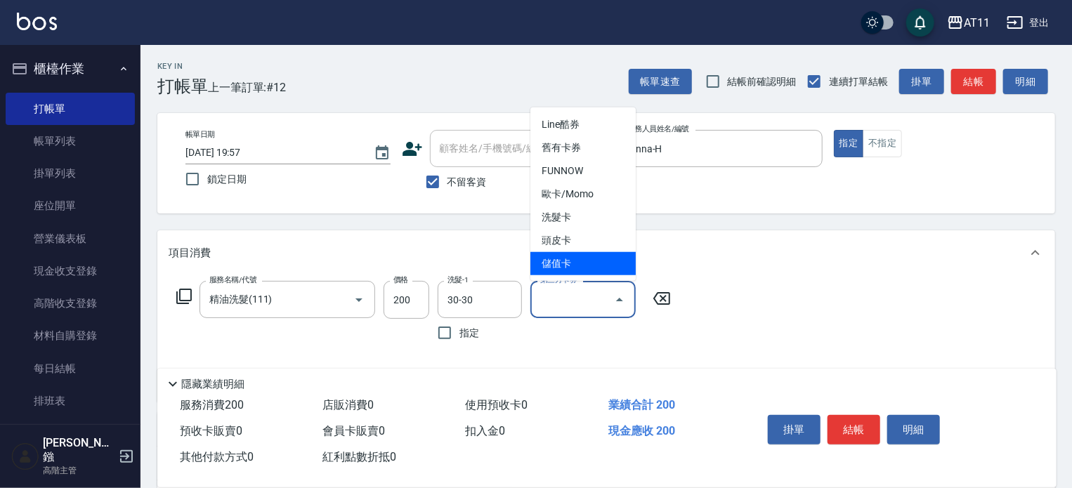
type input "儲值卡"
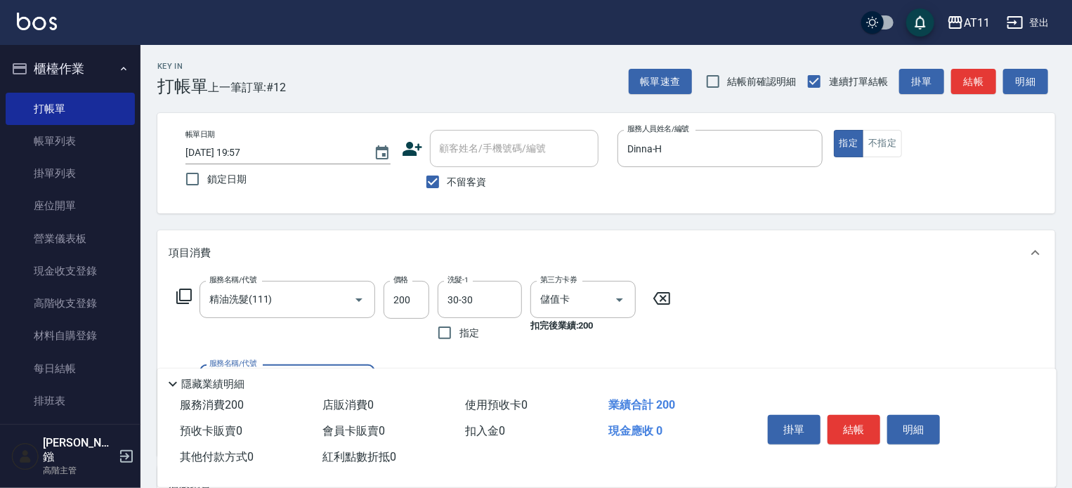
click at [852, 418] on button "結帳" at bounding box center [854, 430] width 53 height 30
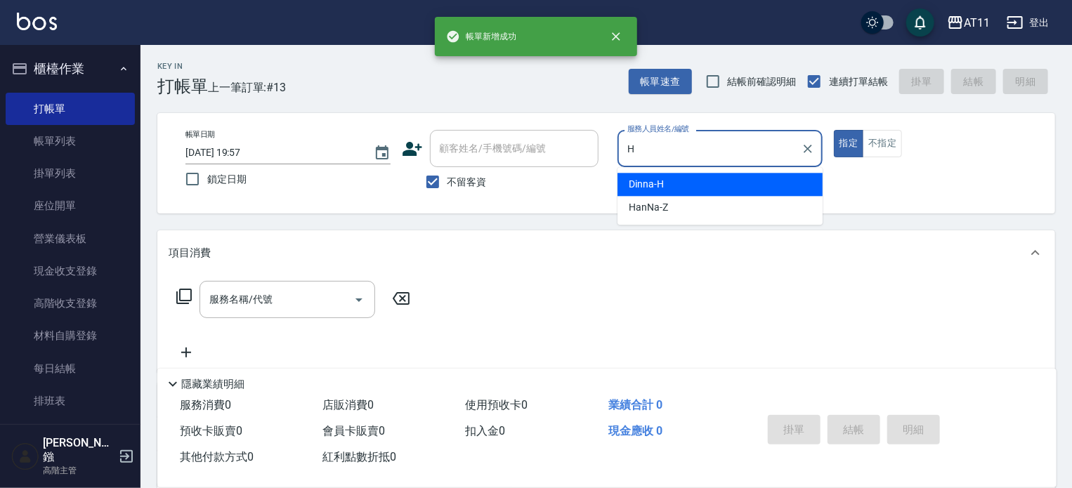
type input "Dinna-H"
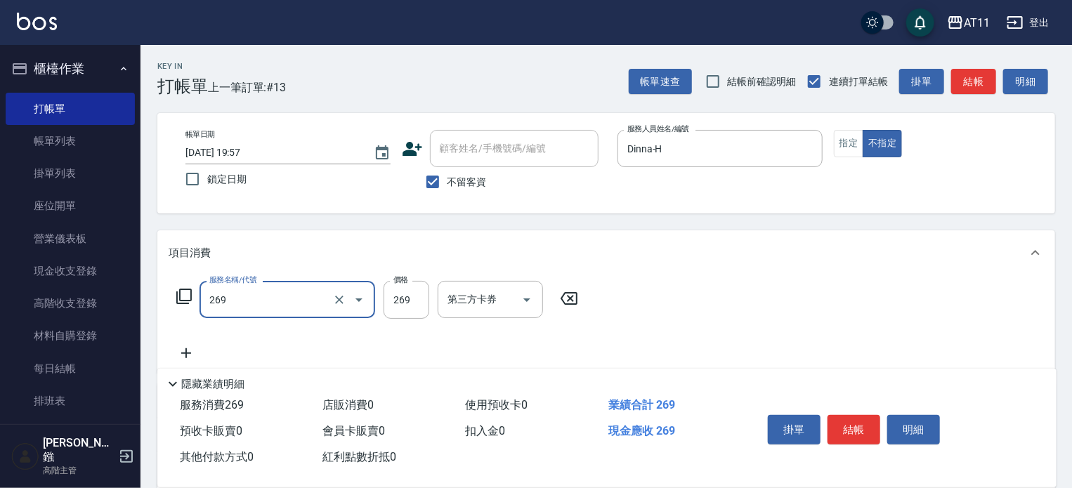
type input "一般洗剪(269)"
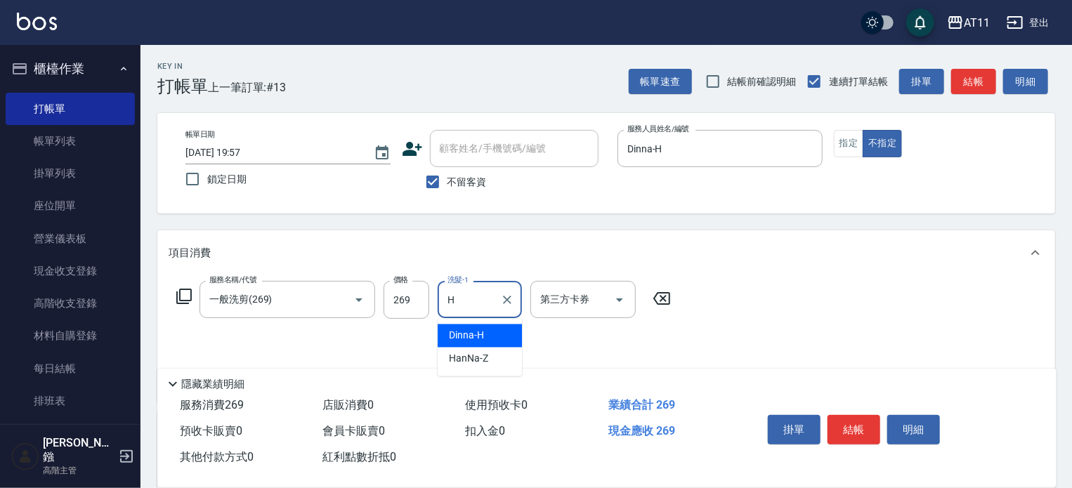
type input "Dinna-H"
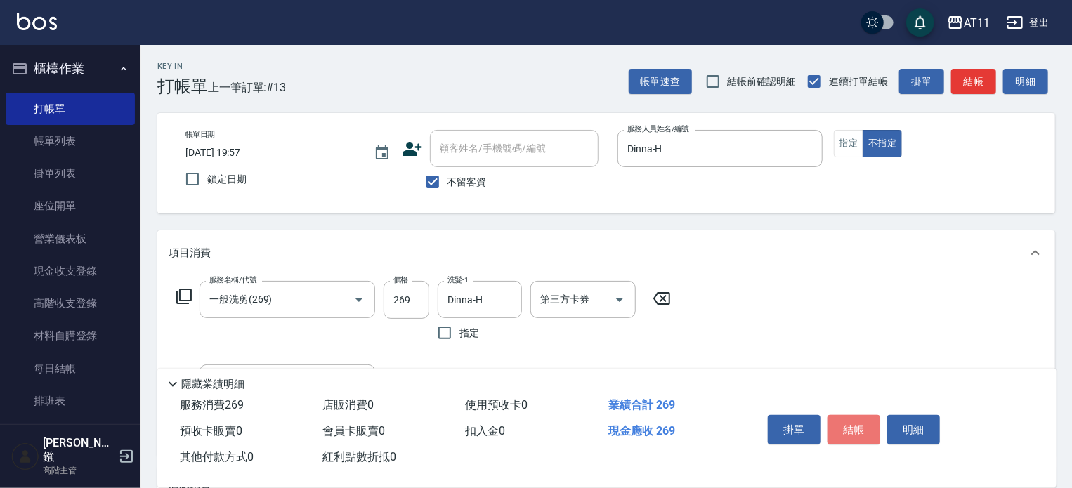
click at [852, 418] on button "結帳" at bounding box center [854, 430] width 53 height 30
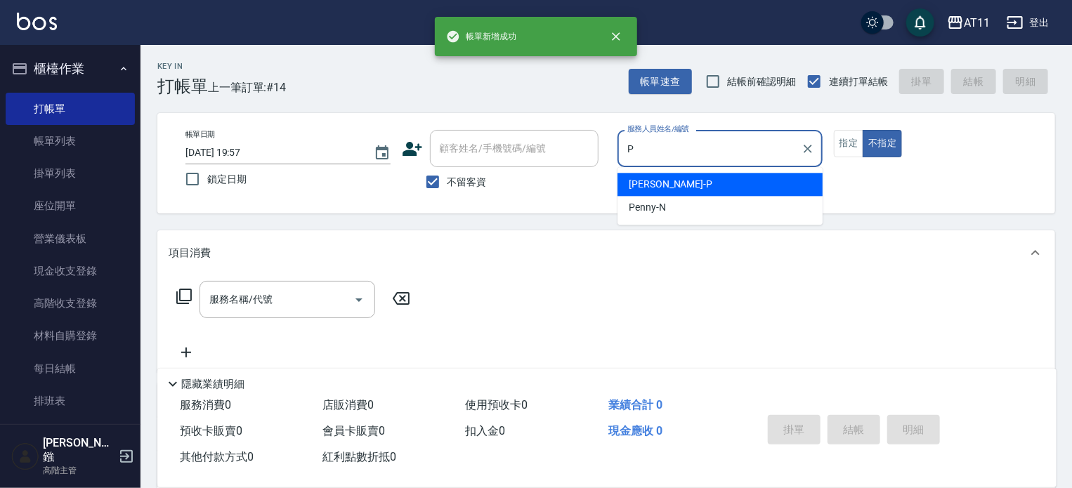
type input "[PERSON_NAME]-P"
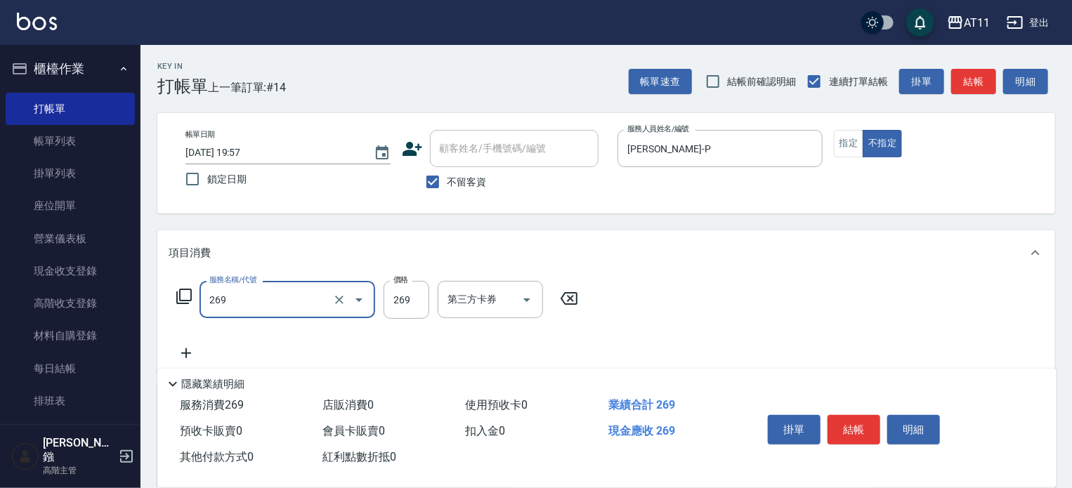
type input "一般洗剪(269)"
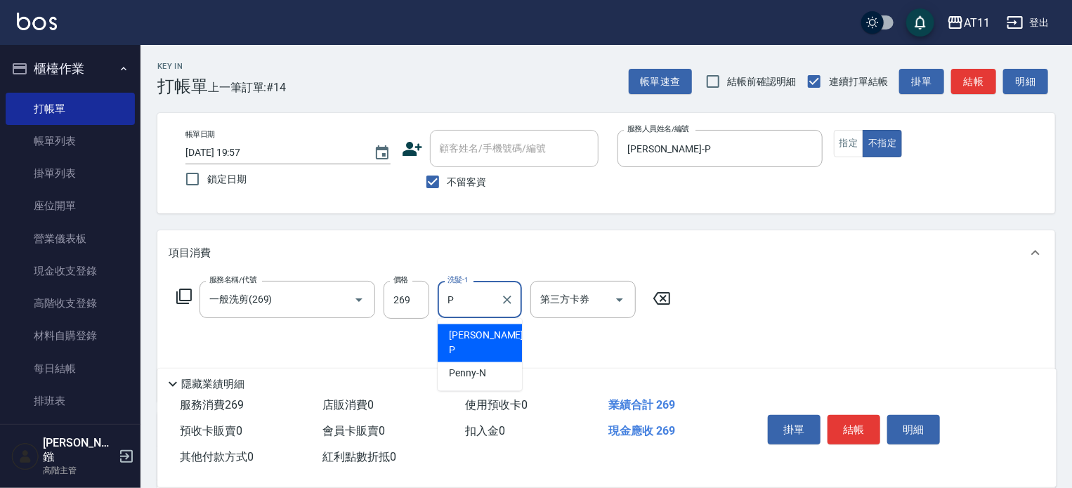
type input "[PERSON_NAME]-P"
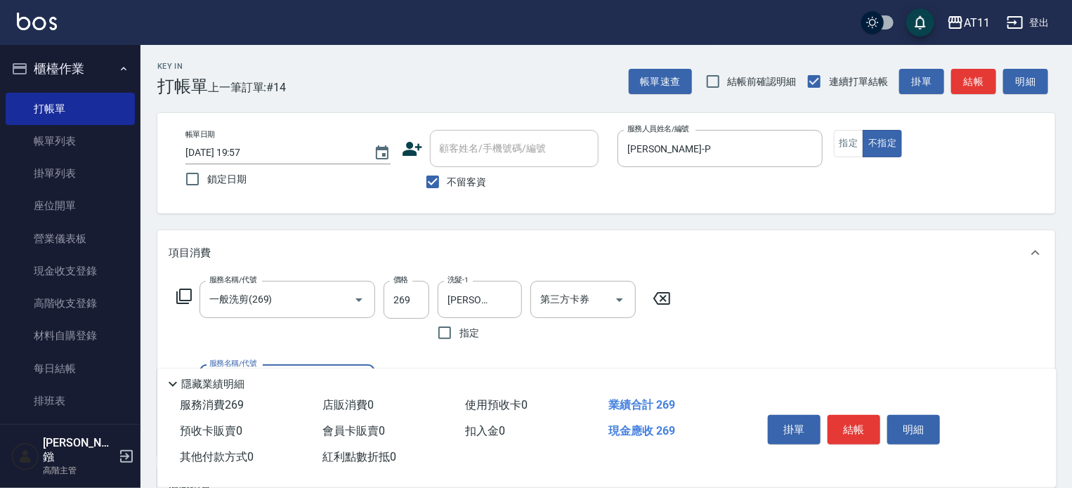
click at [852, 418] on button "結帳" at bounding box center [854, 430] width 53 height 30
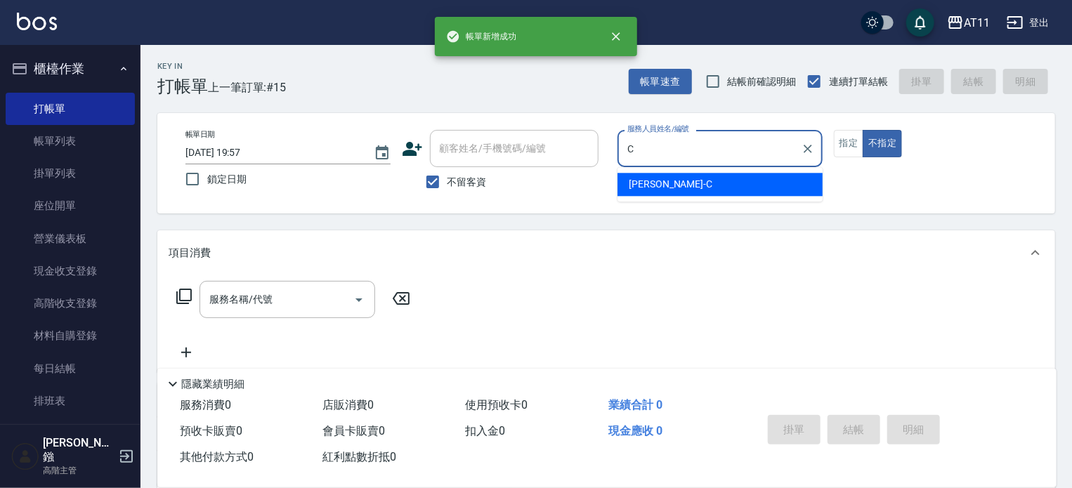
type input "[PERSON_NAME]"
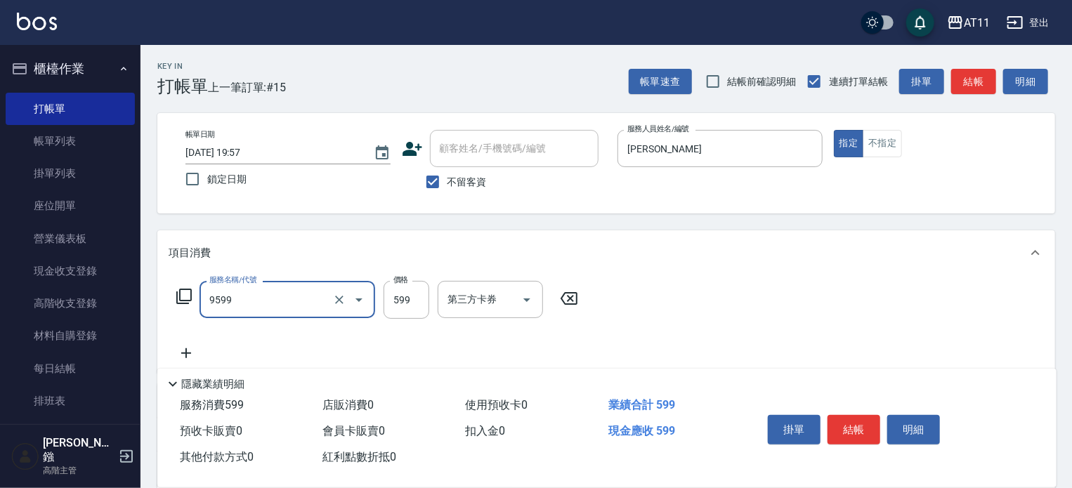
type input "D套餐(9599)"
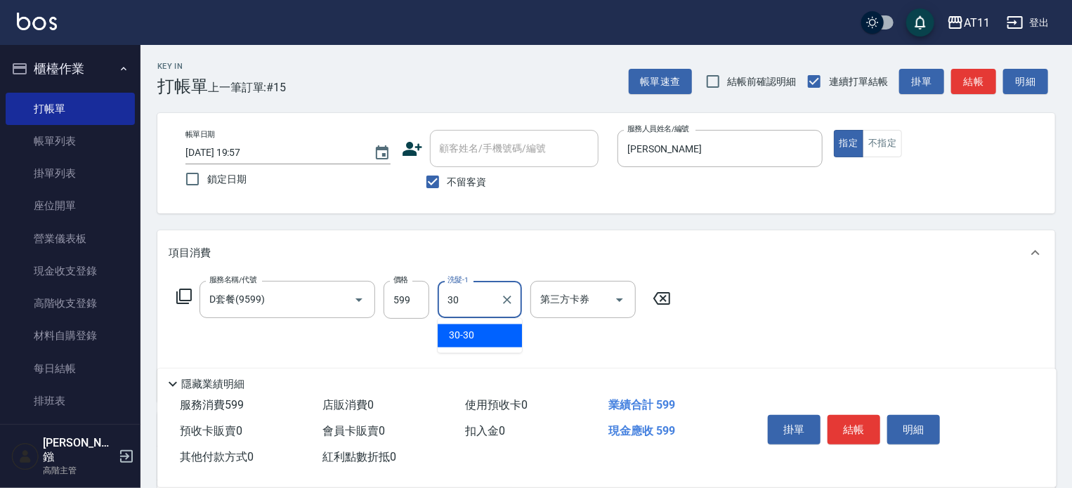
type input "30-30"
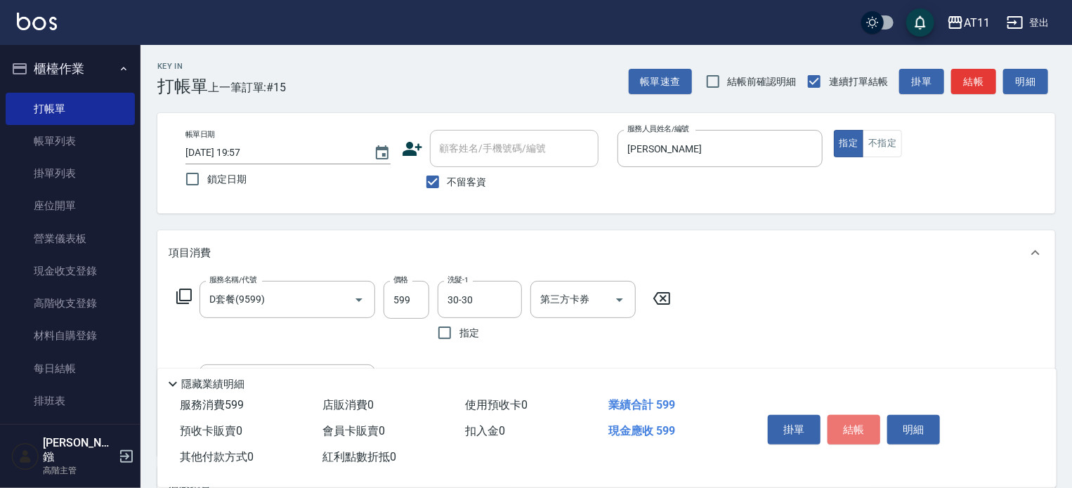
click at [852, 418] on button "結帳" at bounding box center [854, 430] width 53 height 30
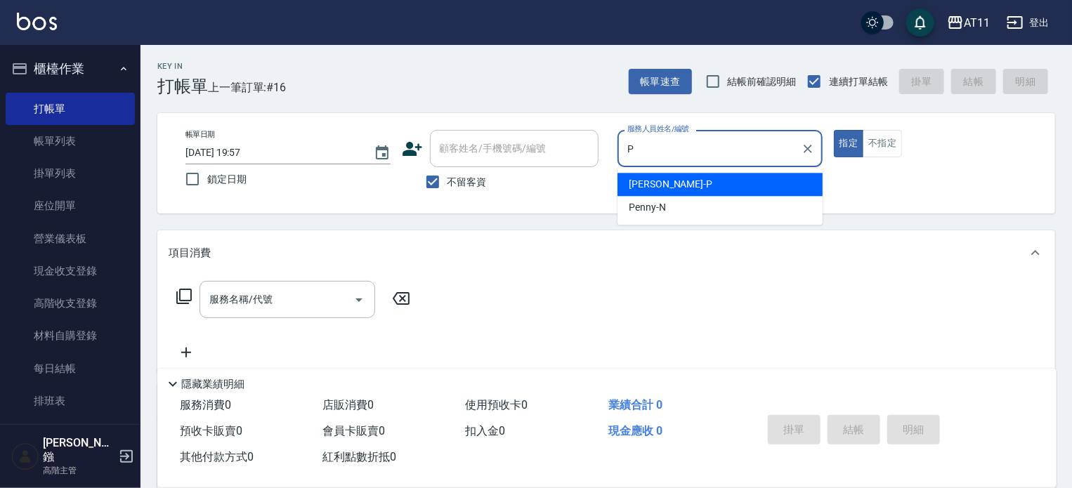
type input "[PERSON_NAME]-P"
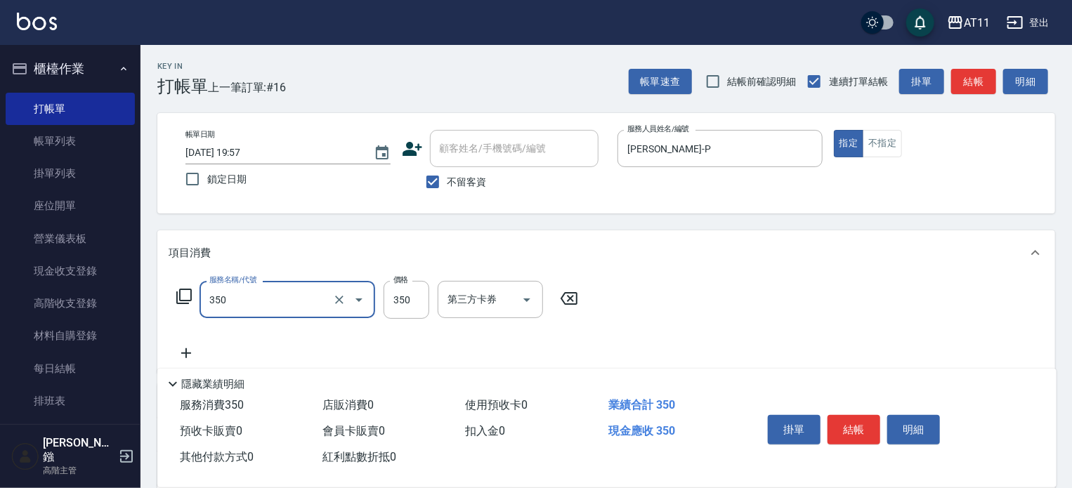
type input "洗髮(350)"
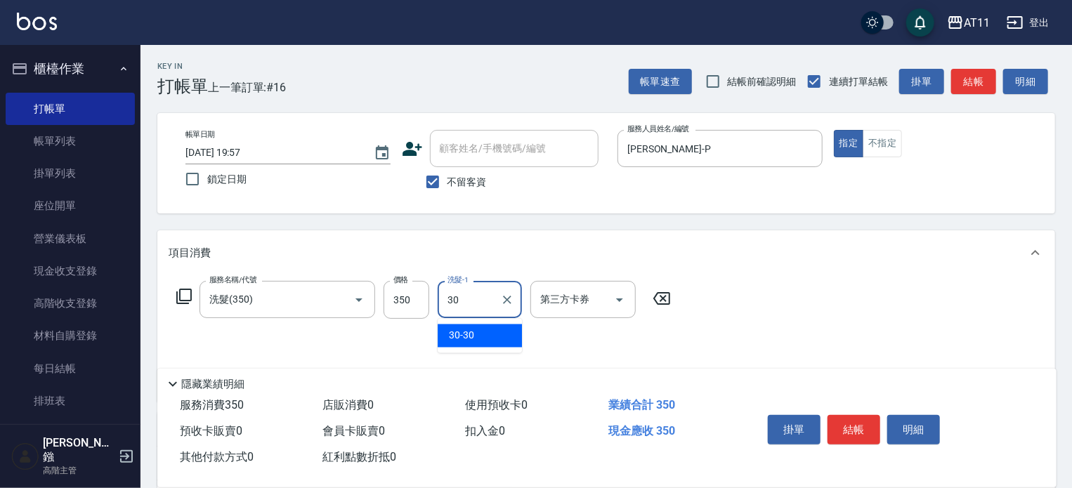
type input "30-30"
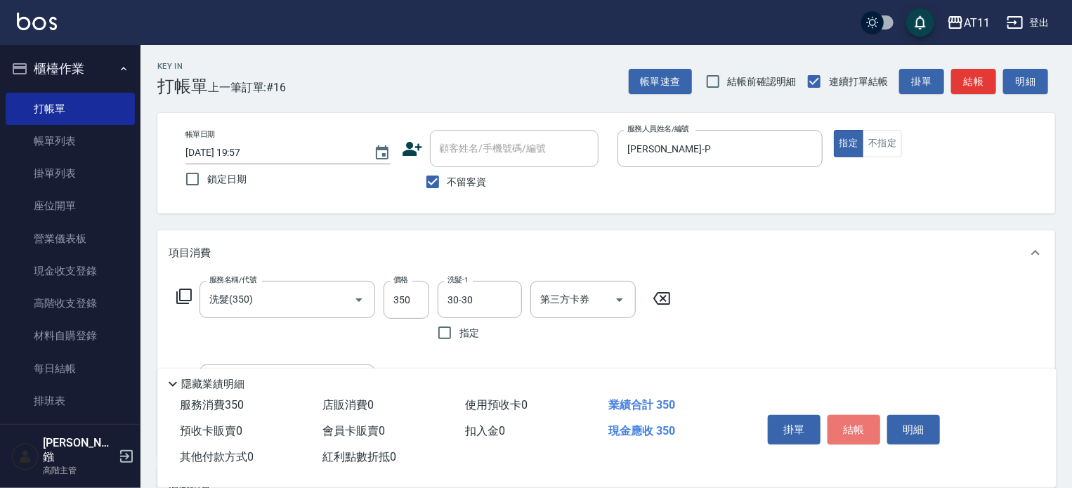
click at [852, 418] on button "結帳" at bounding box center [854, 430] width 53 height 30
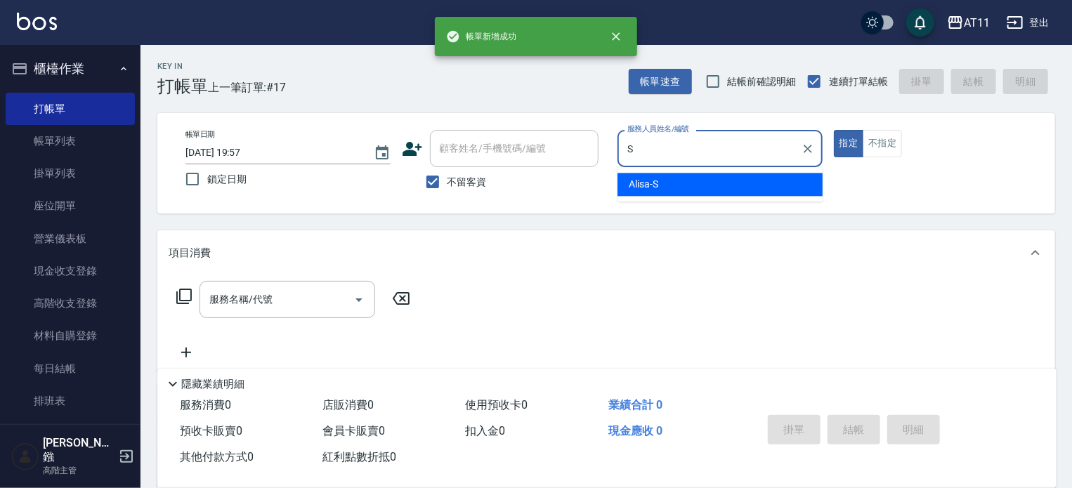
type input "Alisa-S"
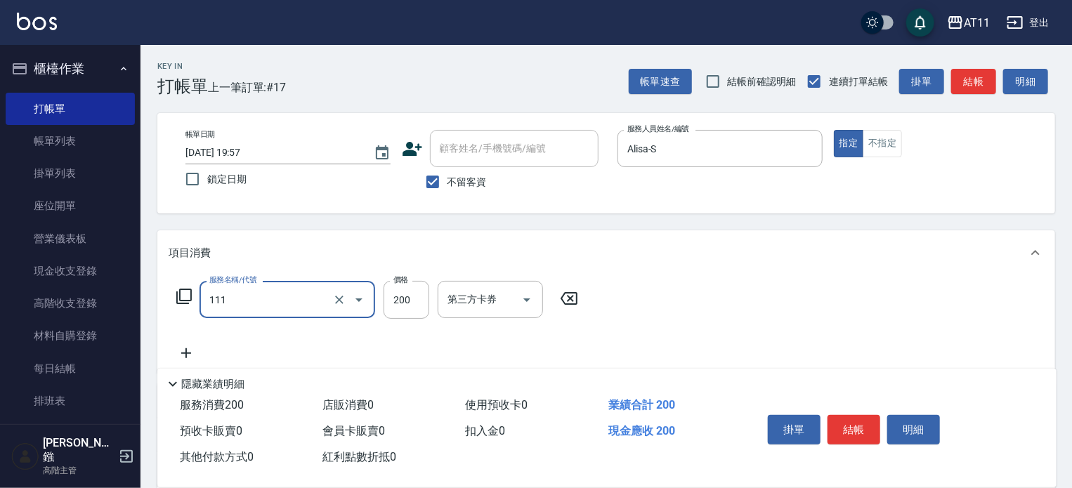
type input "精油洗髮(111)"
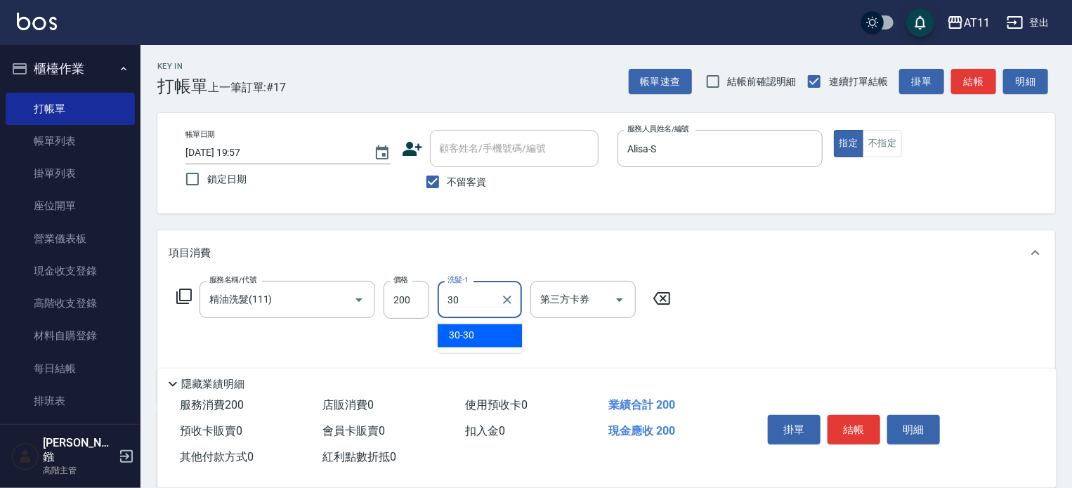
type input "30-30"
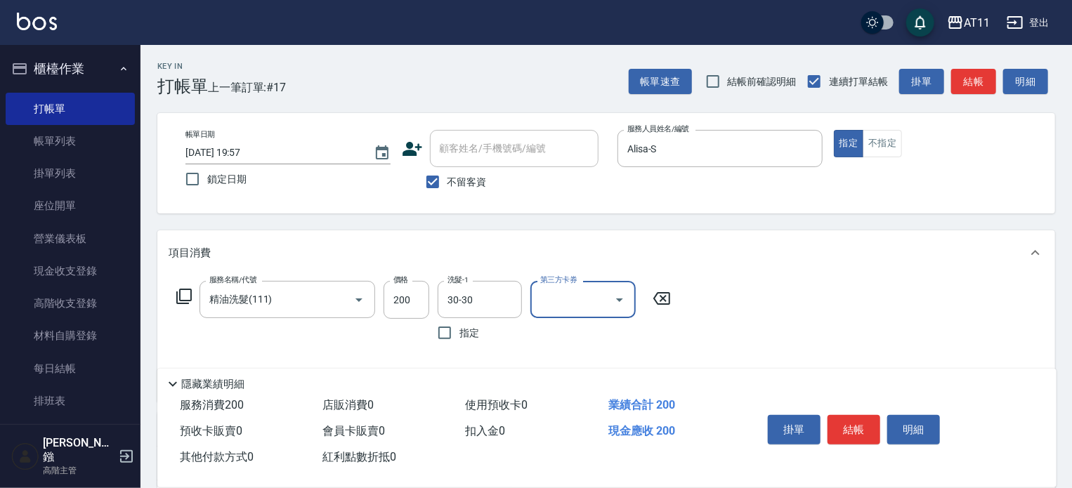
click at [852, 418] on button "結帳" at bounding box center [854, 430] width 53 height 30
